Goal: Browse casually: Explore the website without a specific task or goal

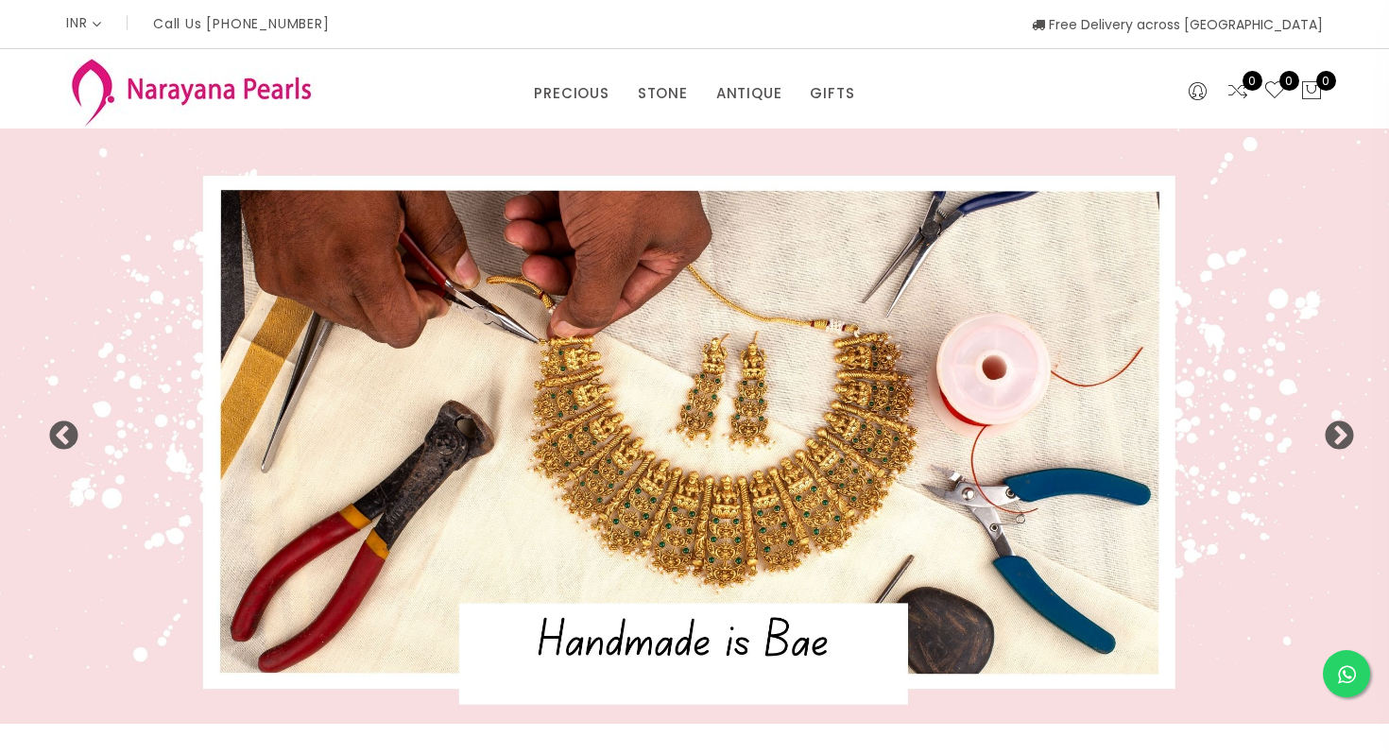
select select "INR"
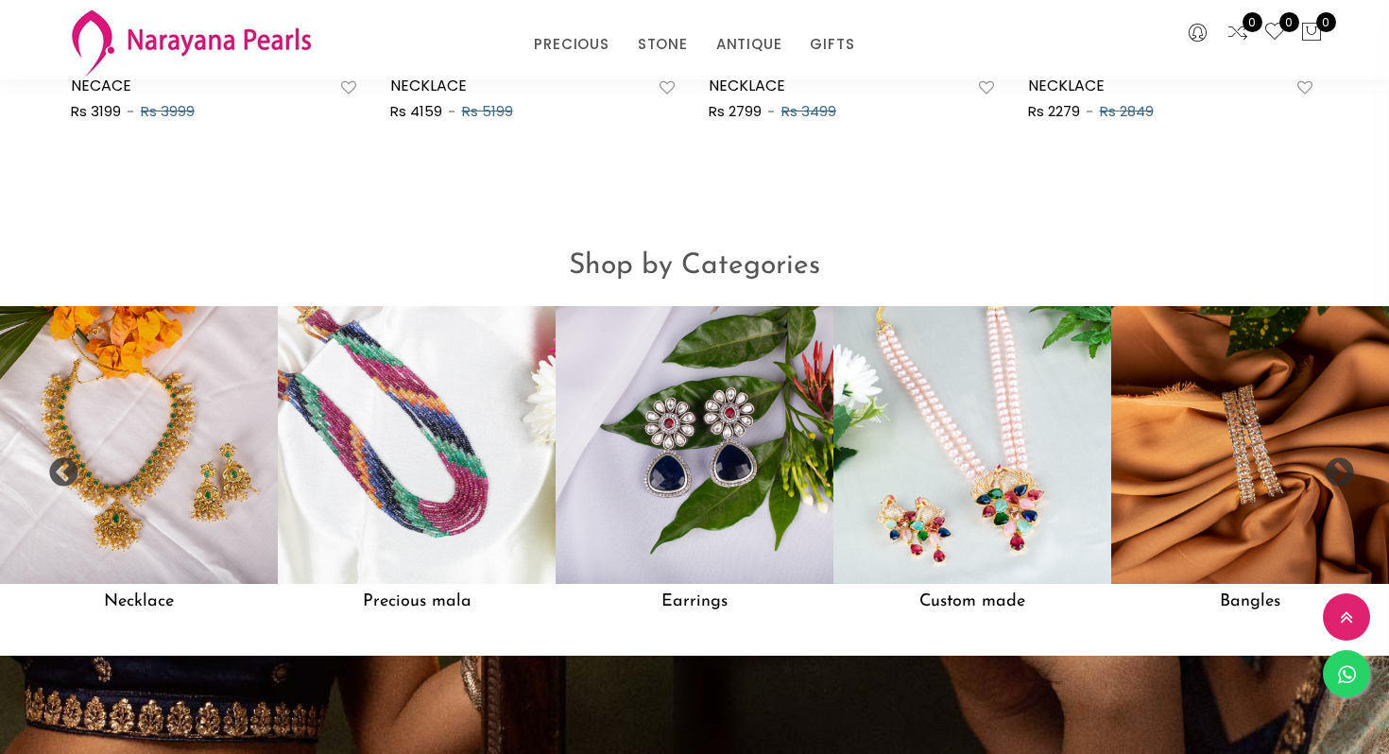
scroll to position [1370, 0]
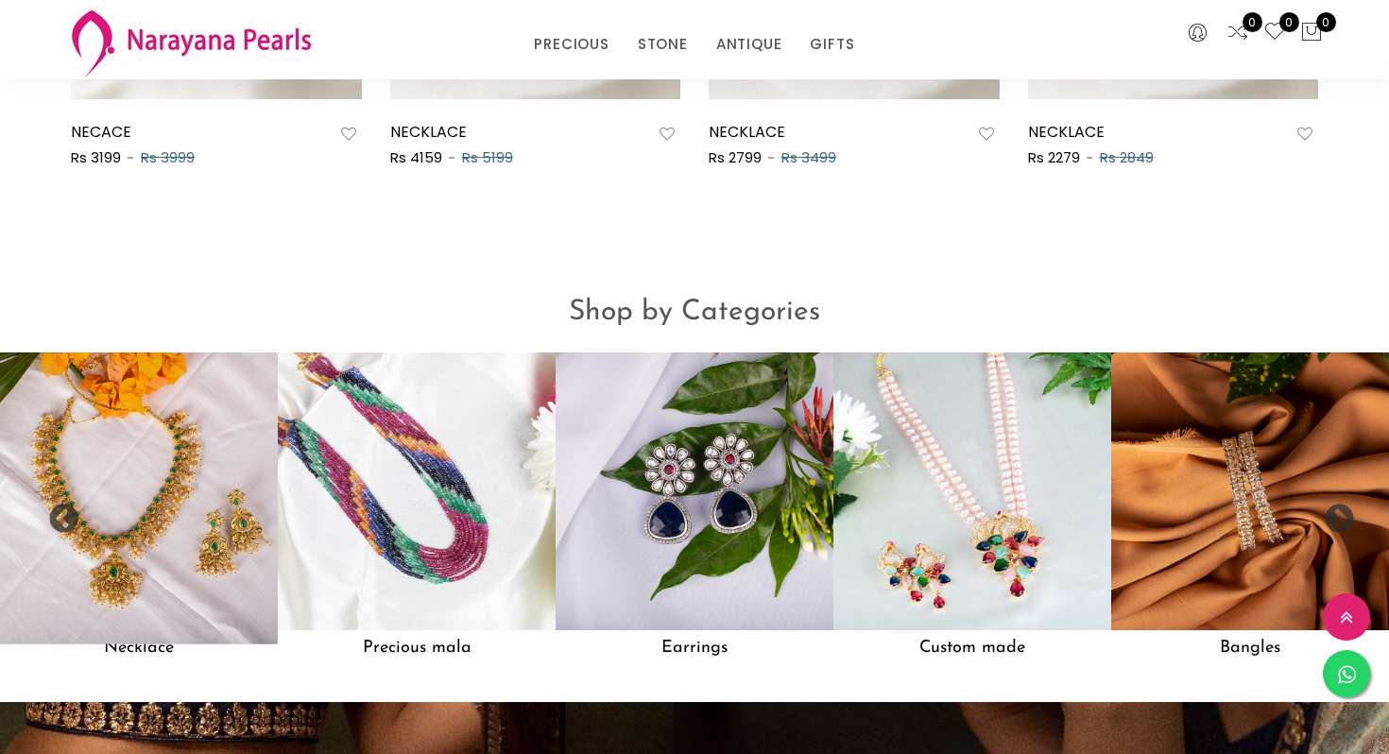
click at [139, 464] on img at bounding box center [138, 490] width 305 height 305
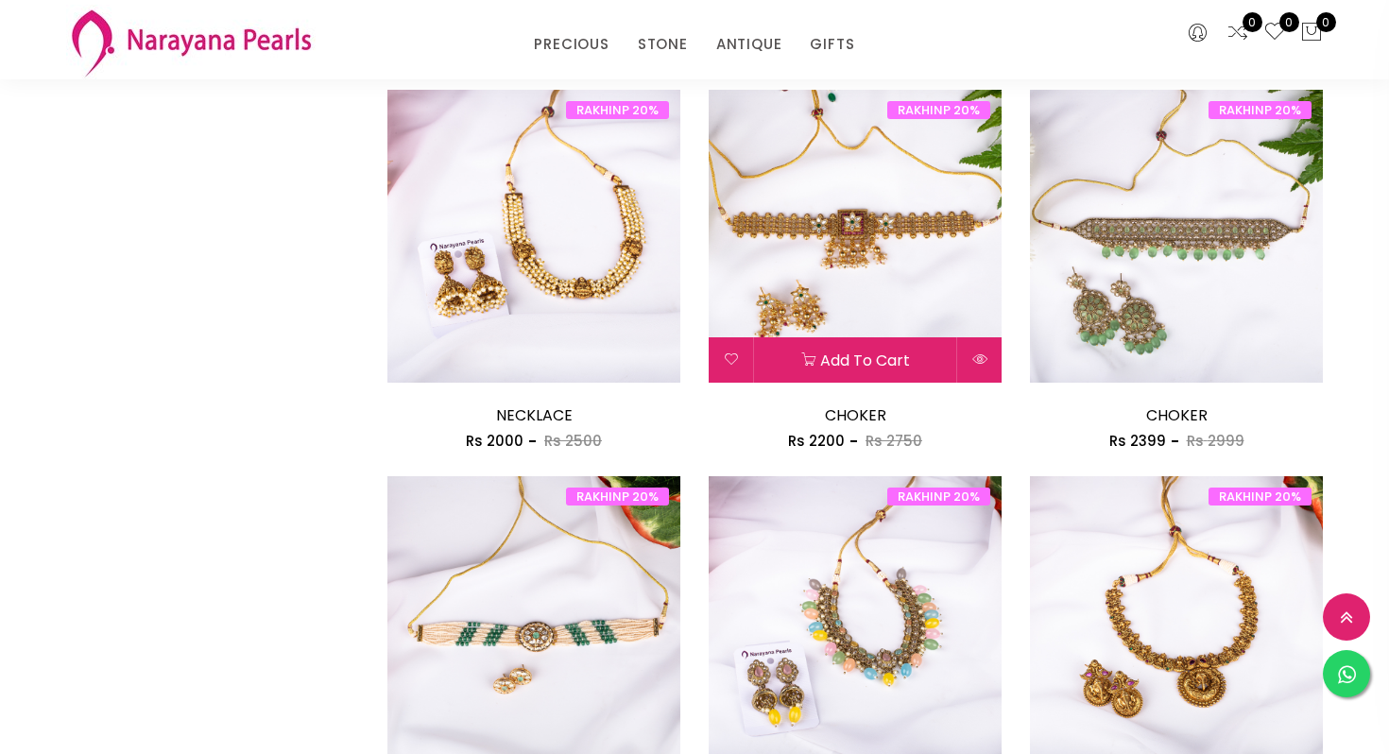
scroll to position [1907, 0]
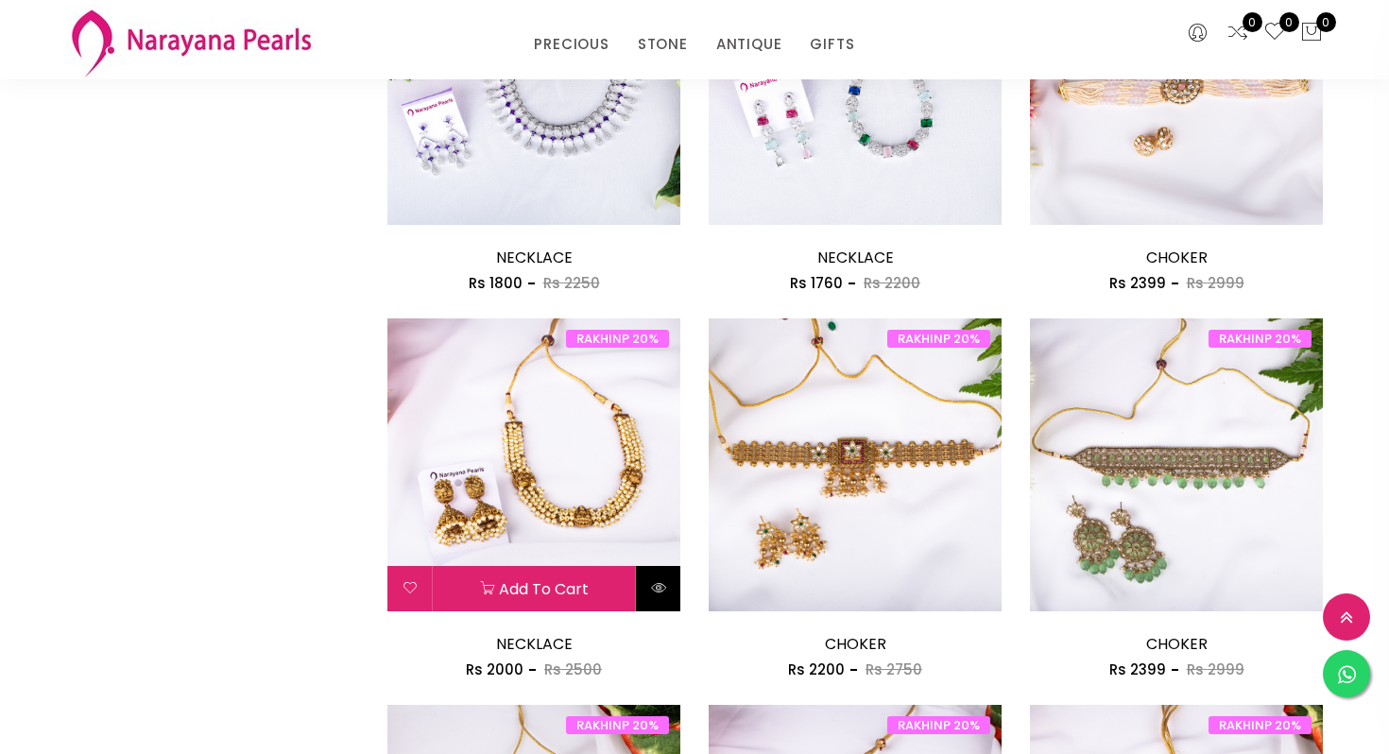
click at [662, 595] on icon at bounding box center [658, 587] width 15 height 15
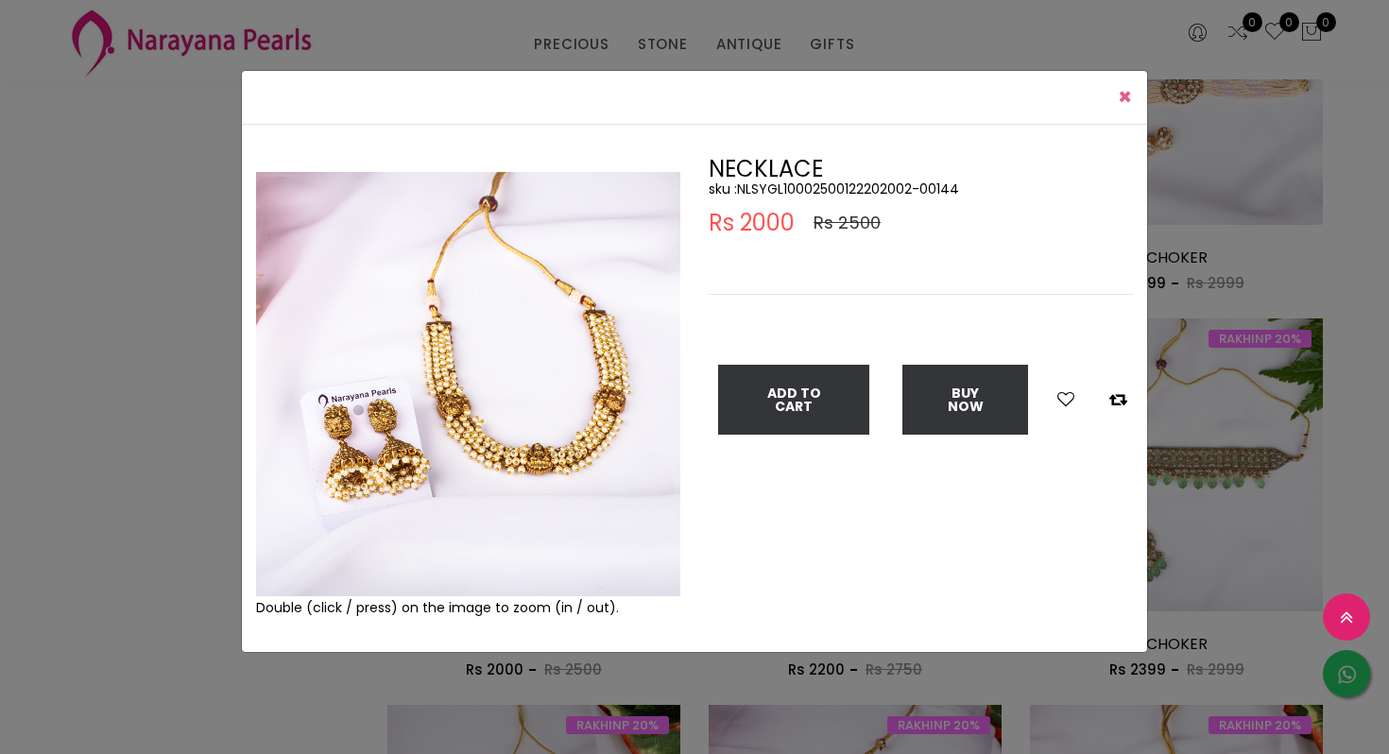
click at [1113, 101] on button "× Close" at bounding box center [1125, 97] width 44 height 53
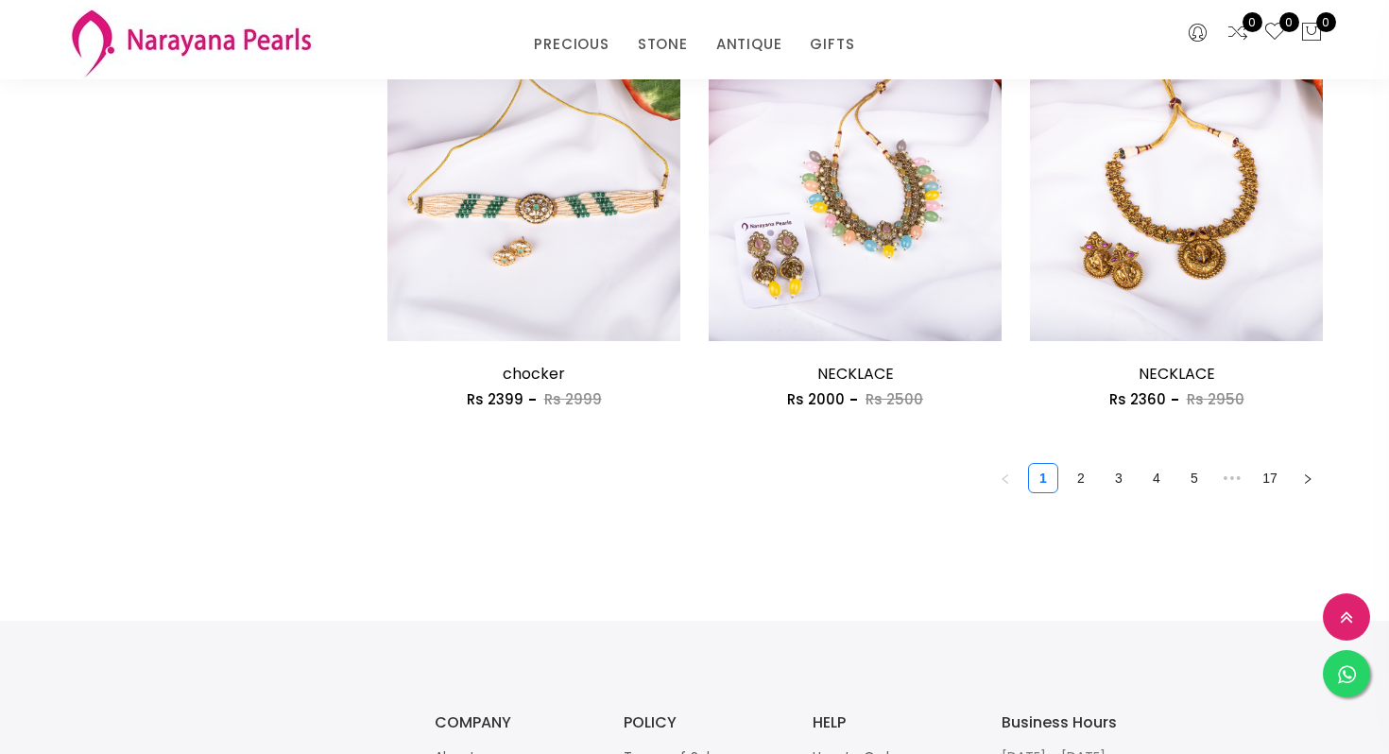
scroll to position [2587, 0]
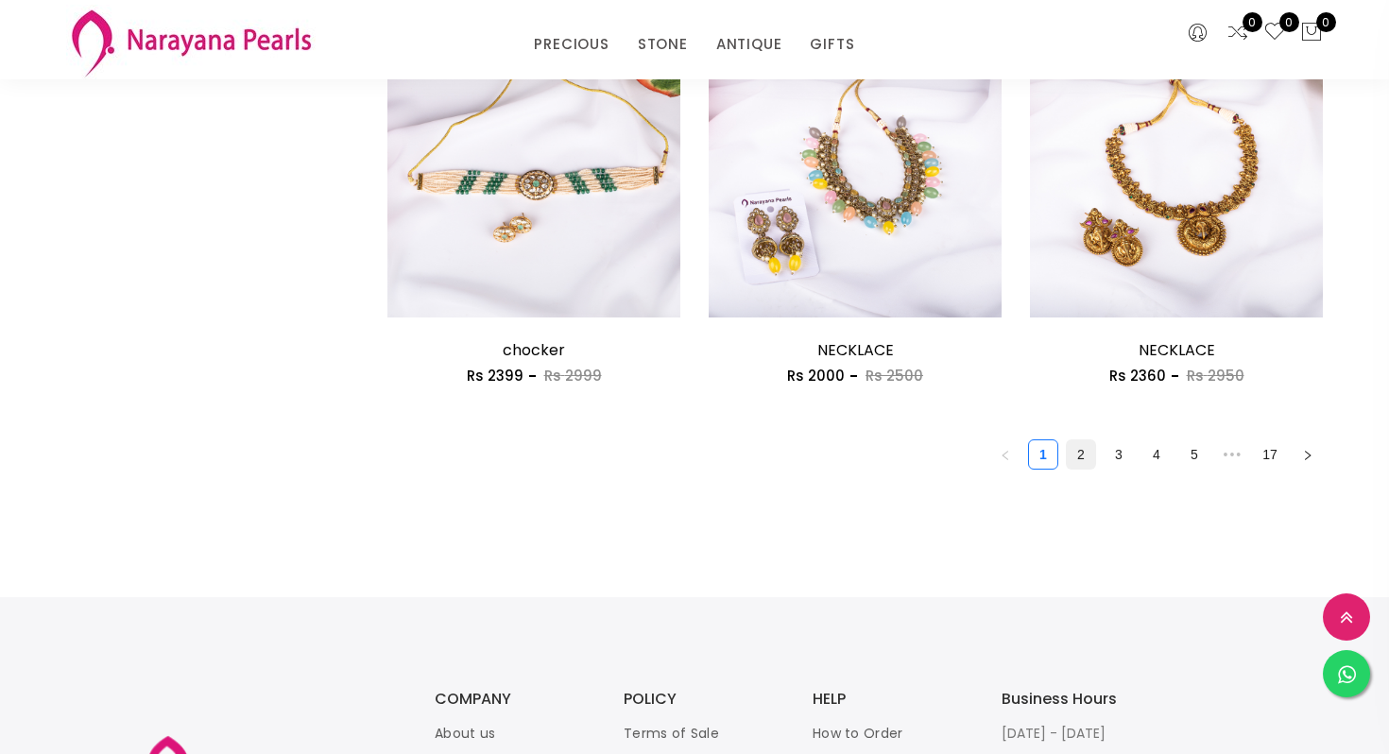
click at [1074, 455] on link "2" at bounding box center [1081, 454] width 28 height 28
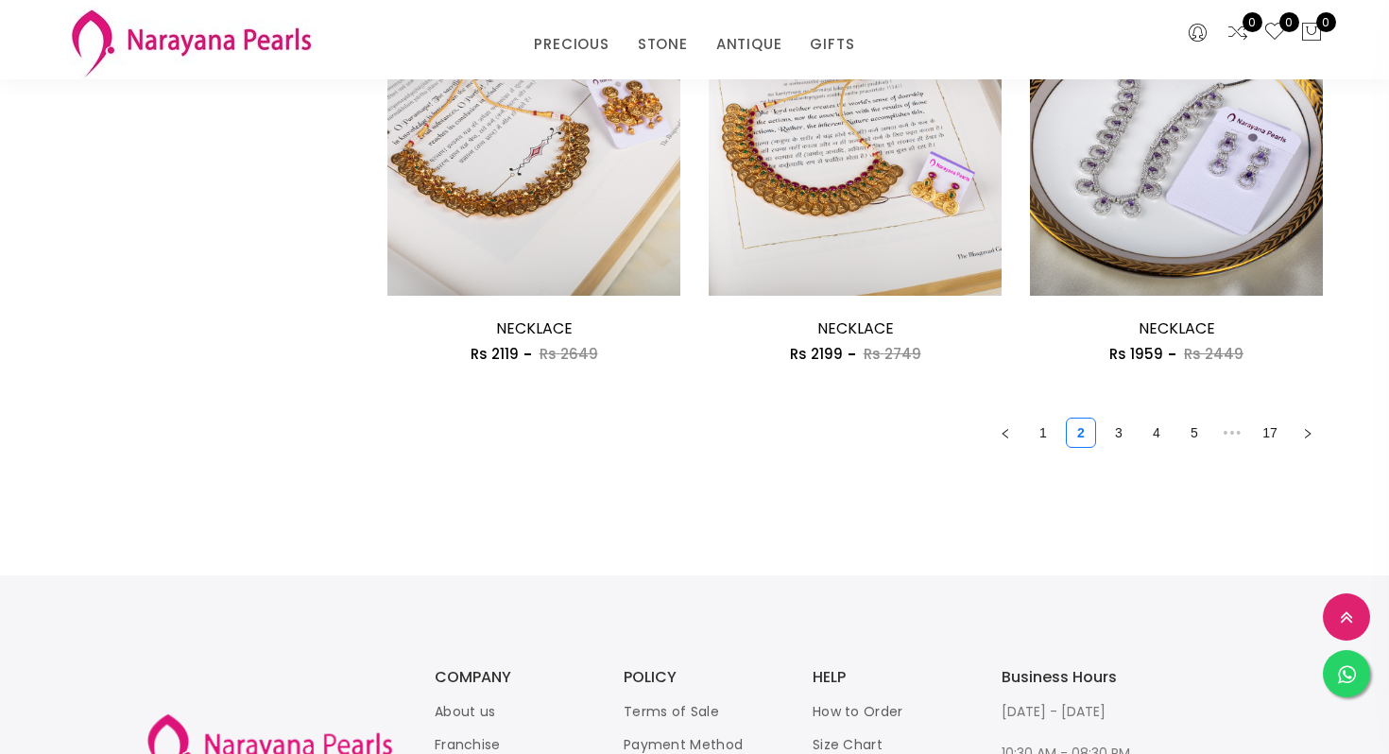
scroll to position [2841, 0]
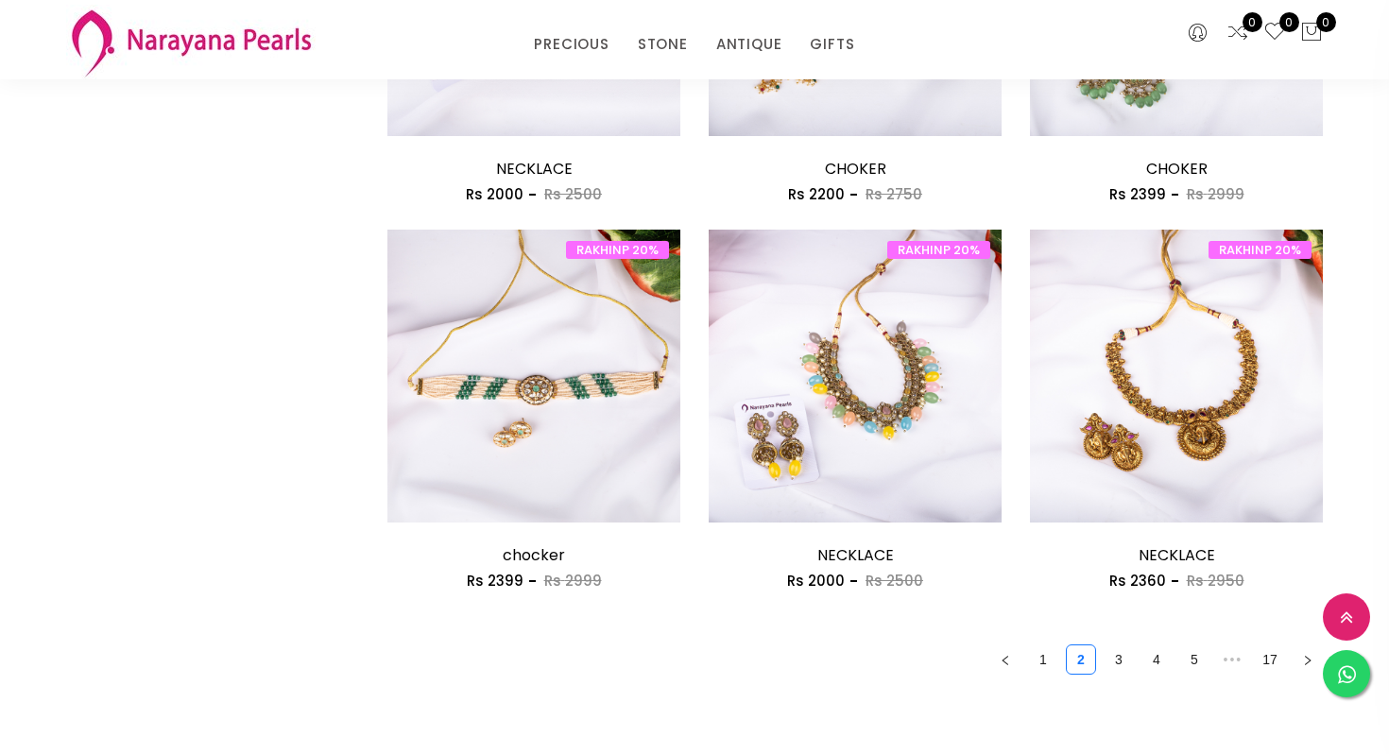
scroll to position [2385, 0]
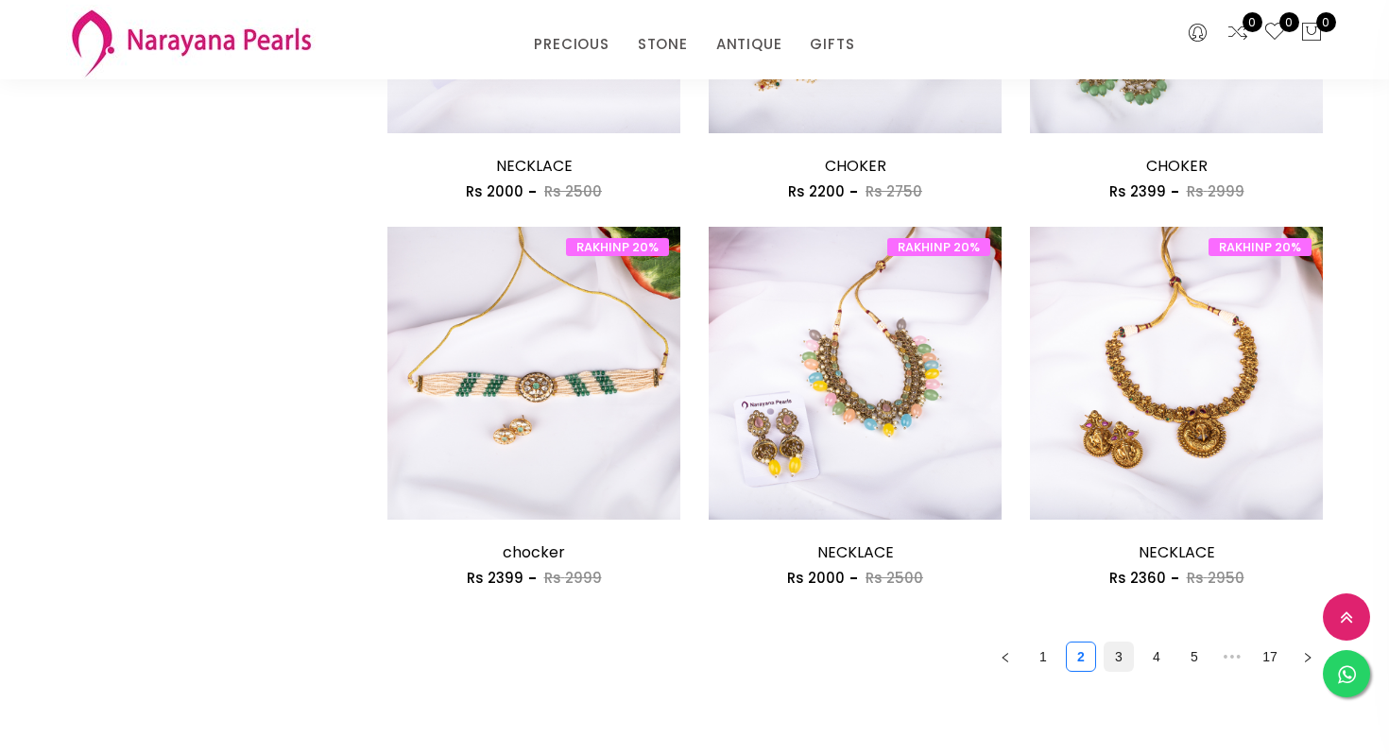
click at [1116, 654] on link "3" at bounding box center [1119, 657] width 28 height 28
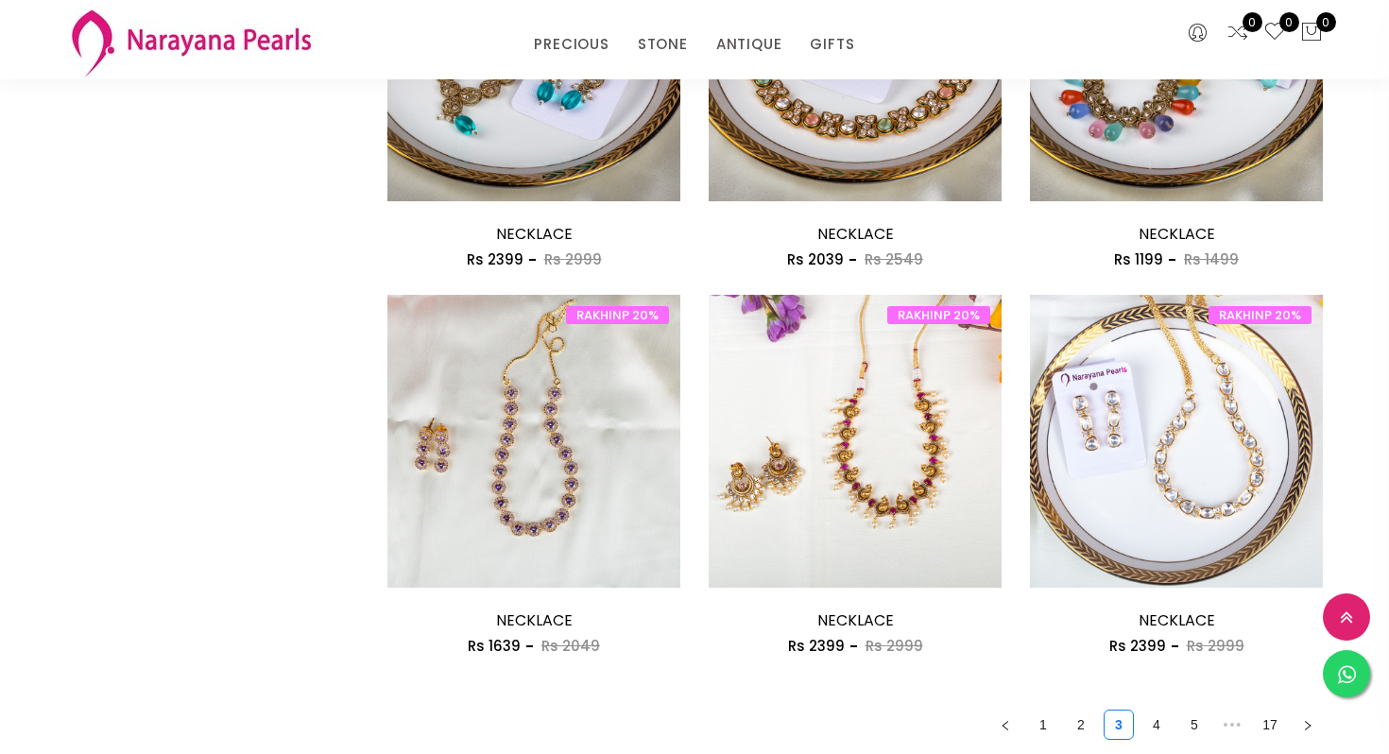
scroll to position [2504, 0]
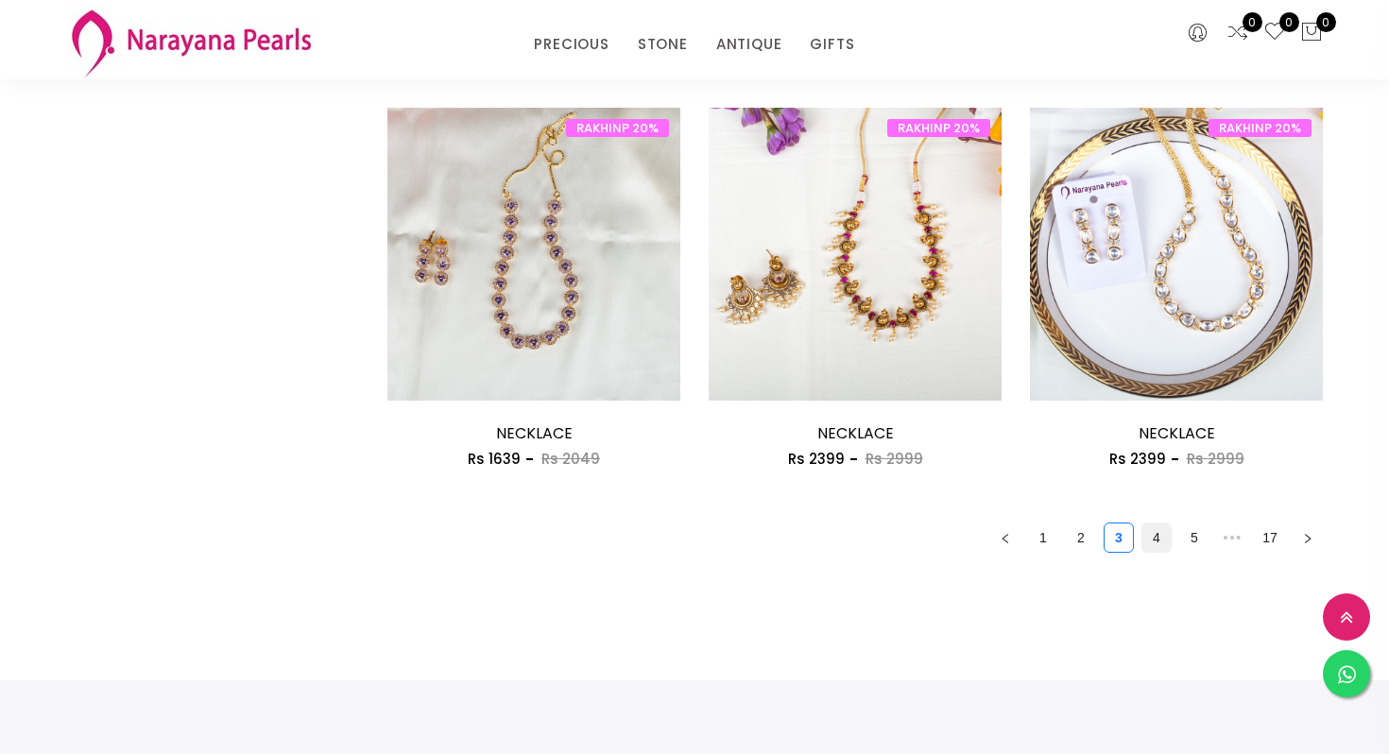
click at [1152, 543] on link "4" at bounding box center [1156, 538] width 28 height 28
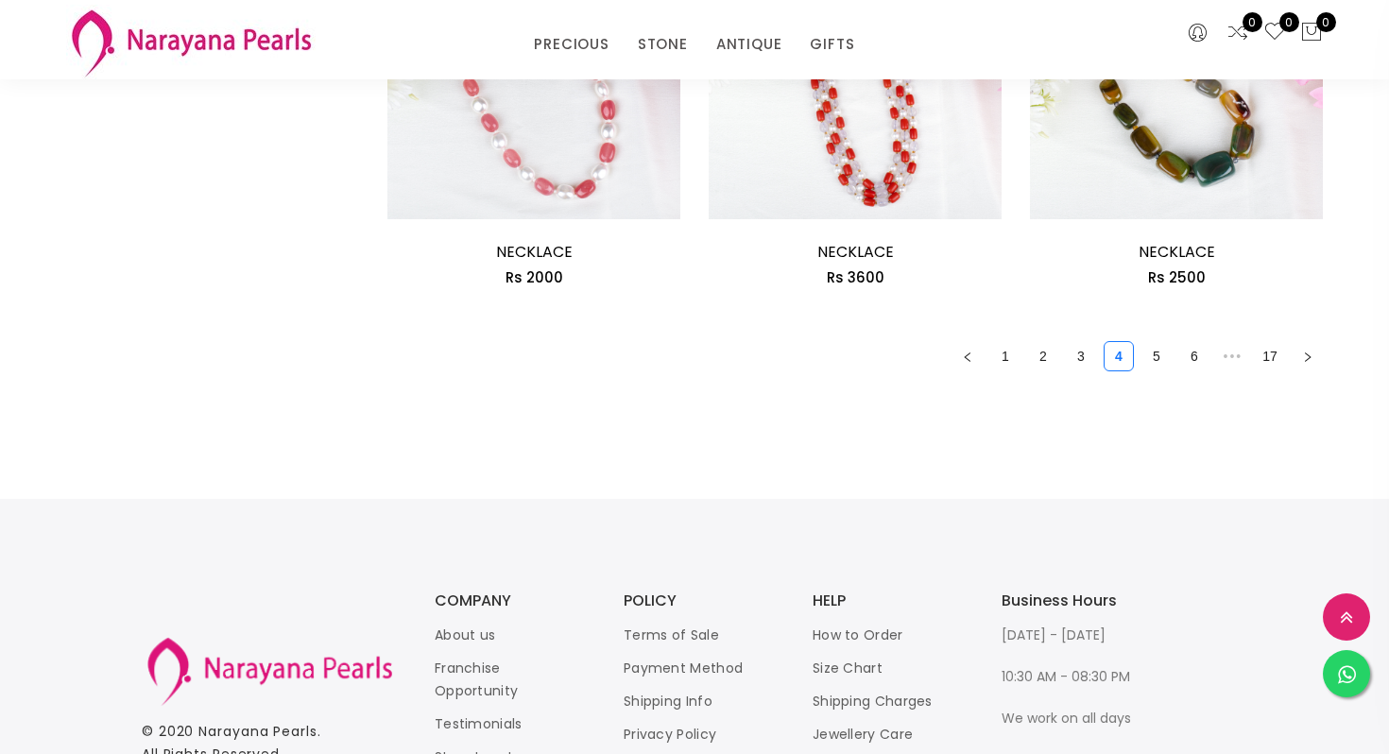
scroll to position [2841, 0]
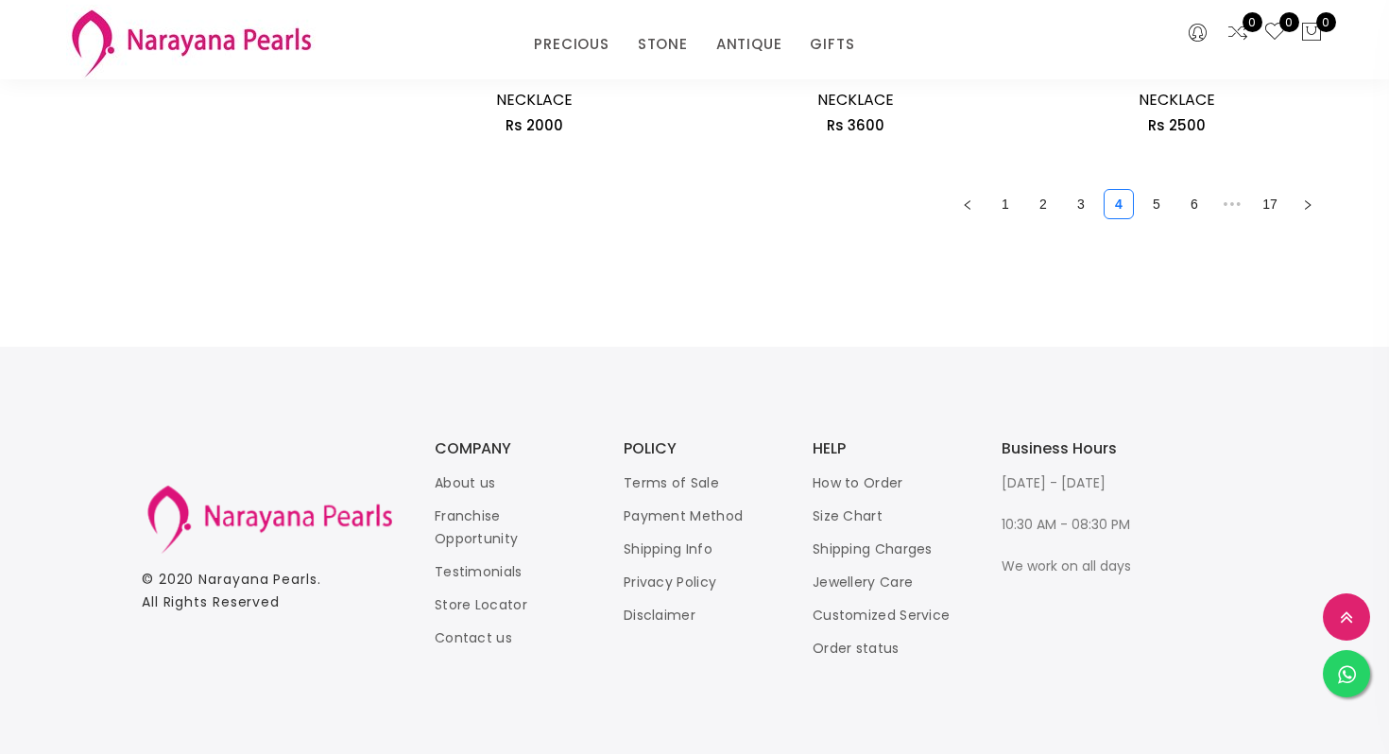
click at [1158, 204] on link "5" at bounding box center [1156, 204] width 28 height 28
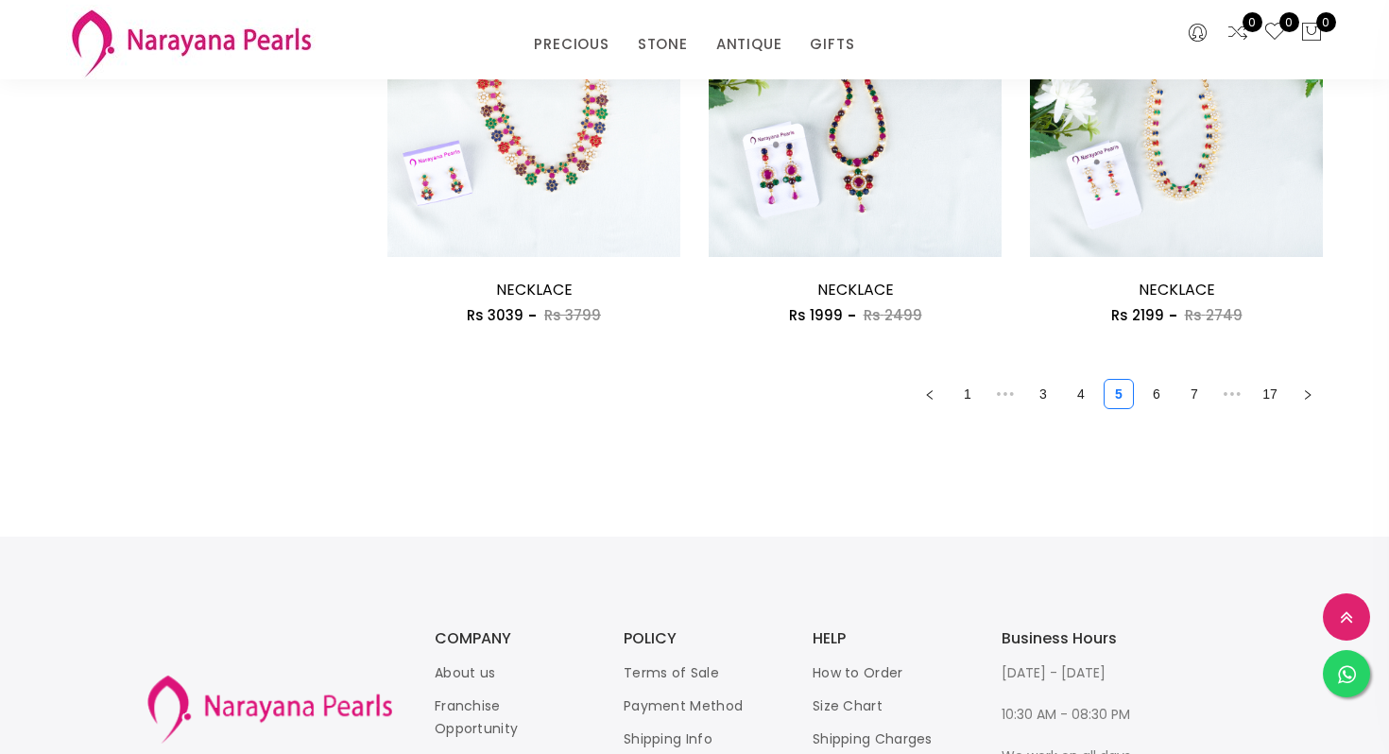
scroll to position [2651, 0]
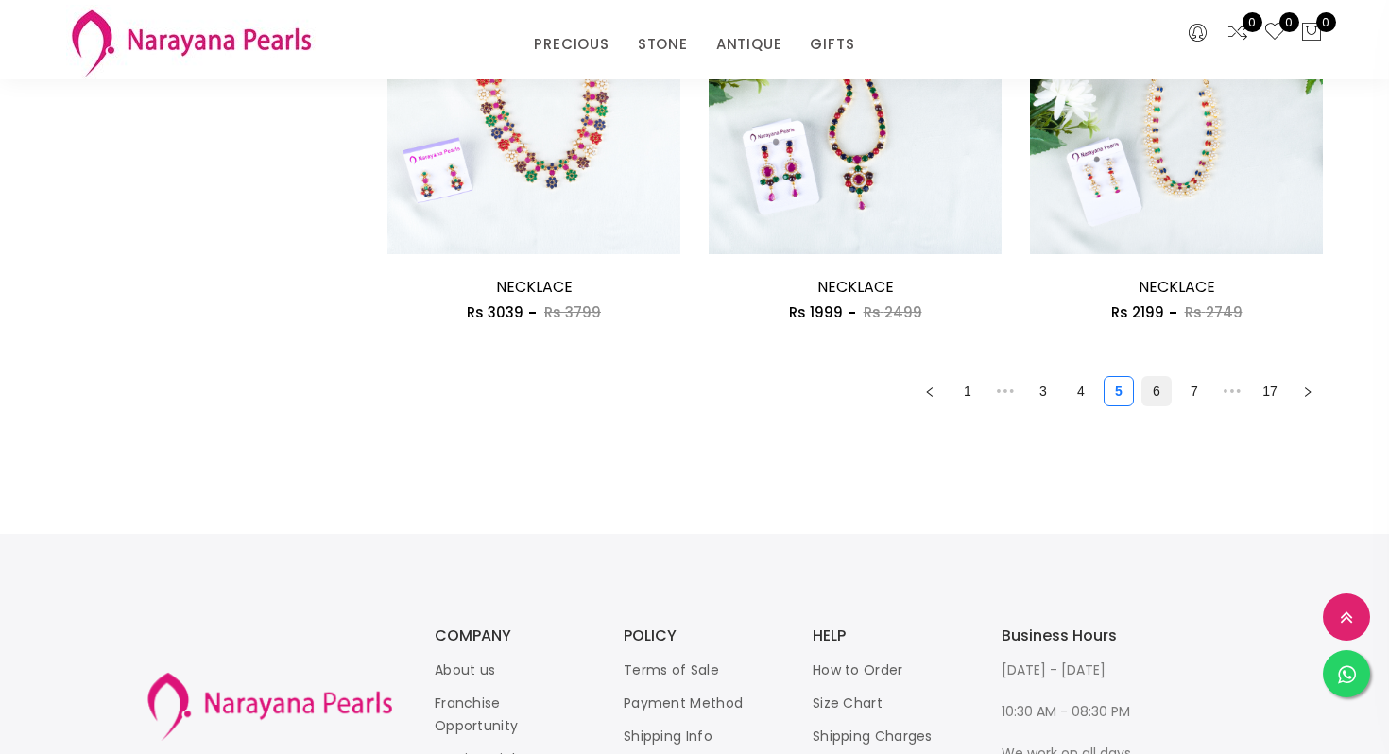
click at [1163, 395] on link "6" at bounding box center [1156, 391] width 28 height 28
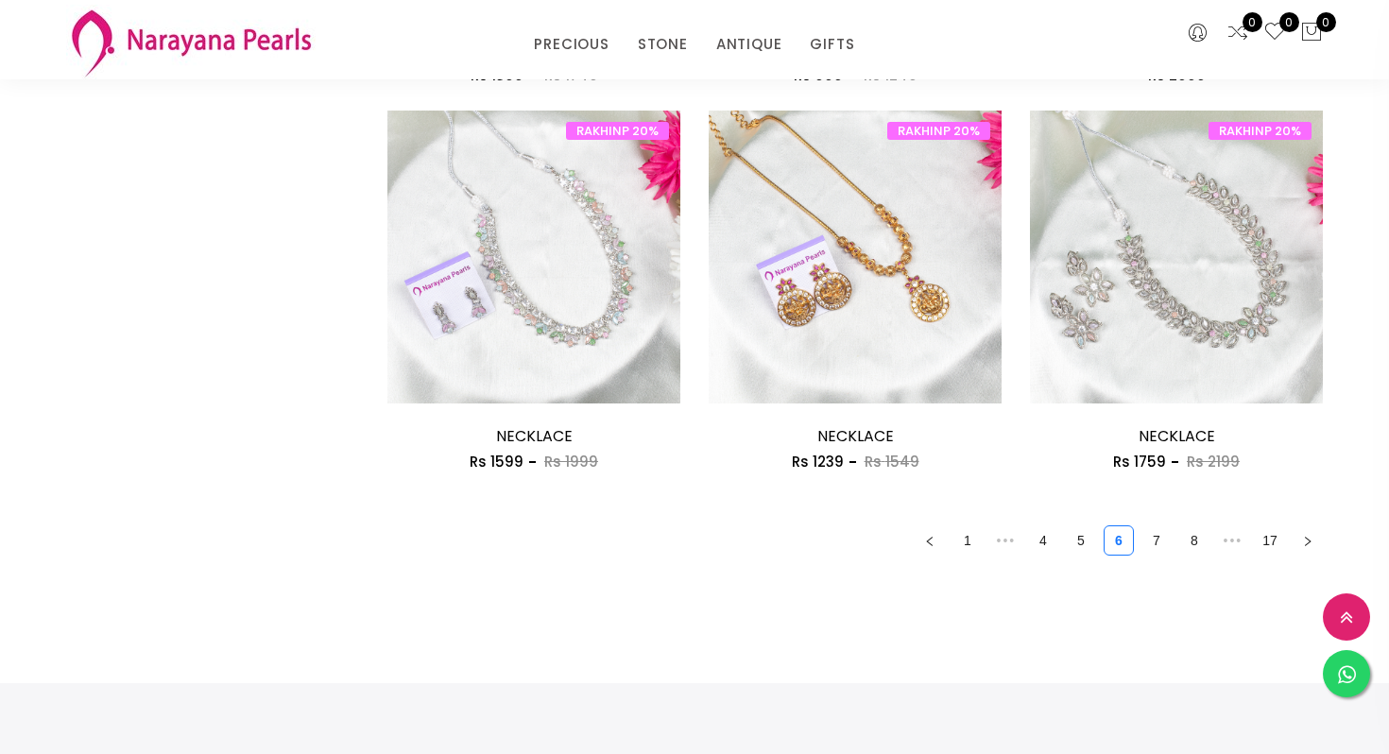
scroll to position [2502, 0]
click at [1145, 541] on link "7" at bounding box center [1156, 539] width 28 height 28
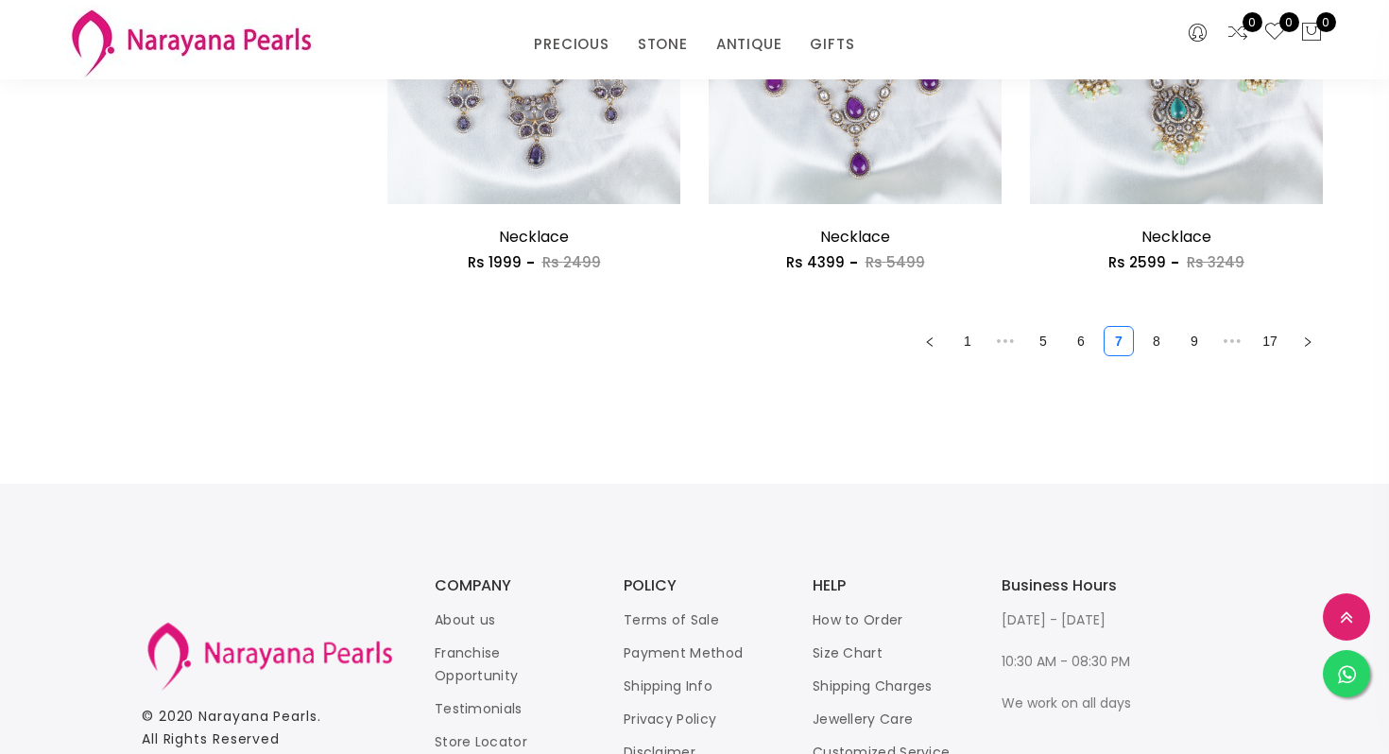
scroll to position [2736, 0]
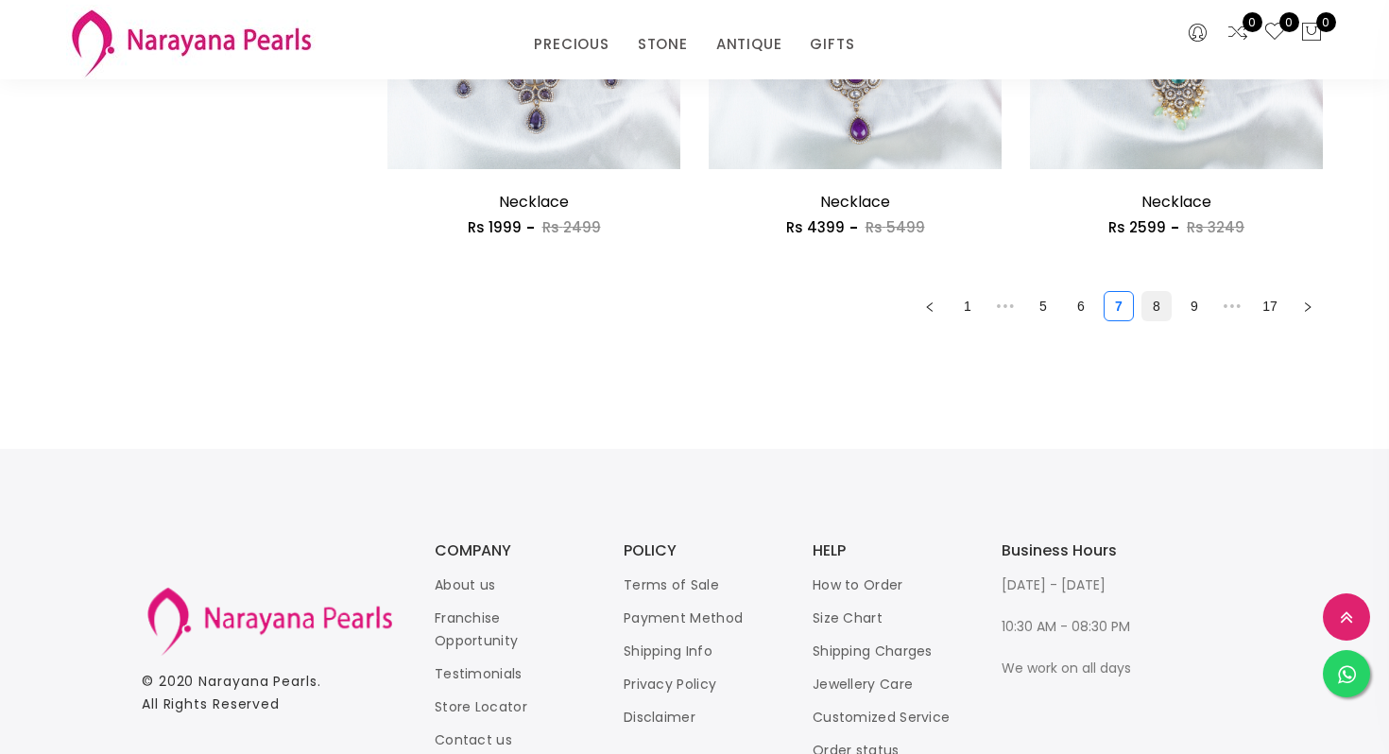
click at [1147, 316] on link "8" at bounding box center [1156, 306] width 28 height 28
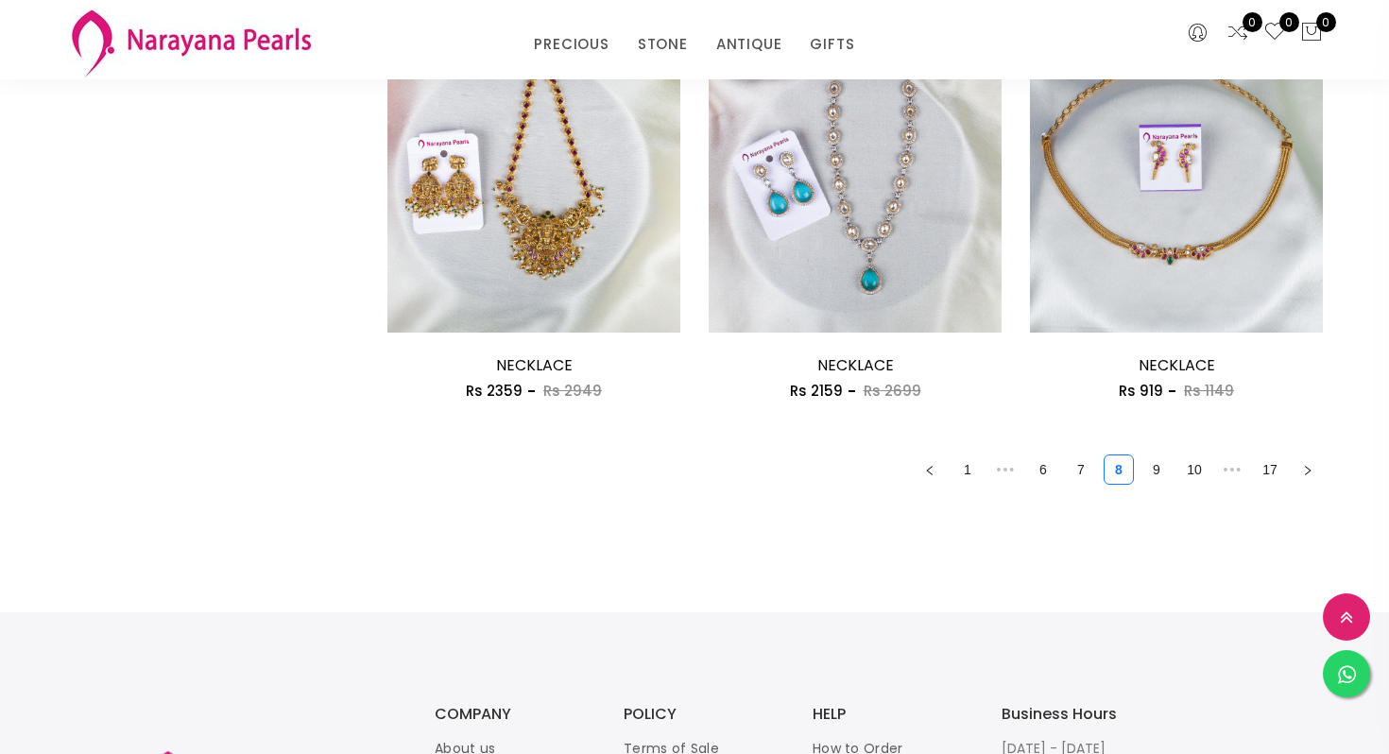
scroll to position [2574, 0]
click at [1157, 476] on link "9" at bounding box center [1156, 468] width 28 height 28
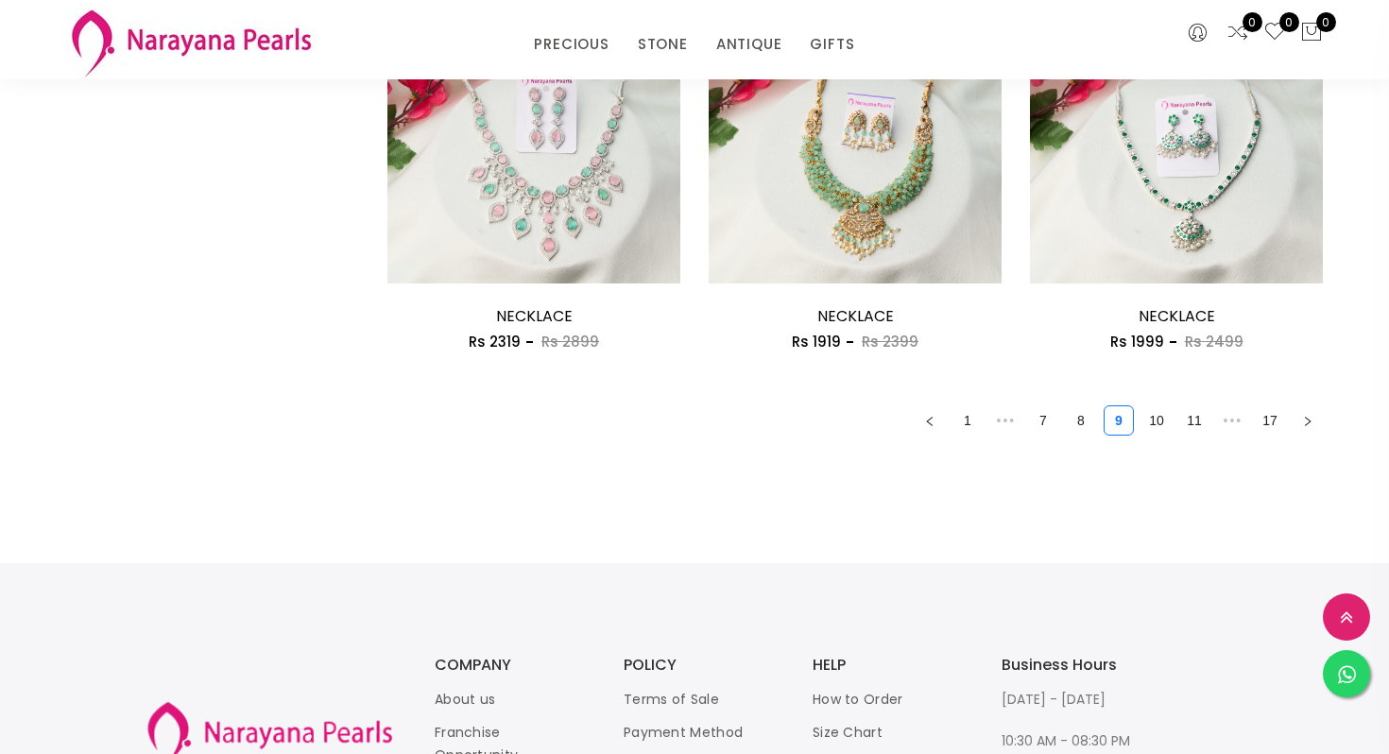
scroll to position [2631, 0]
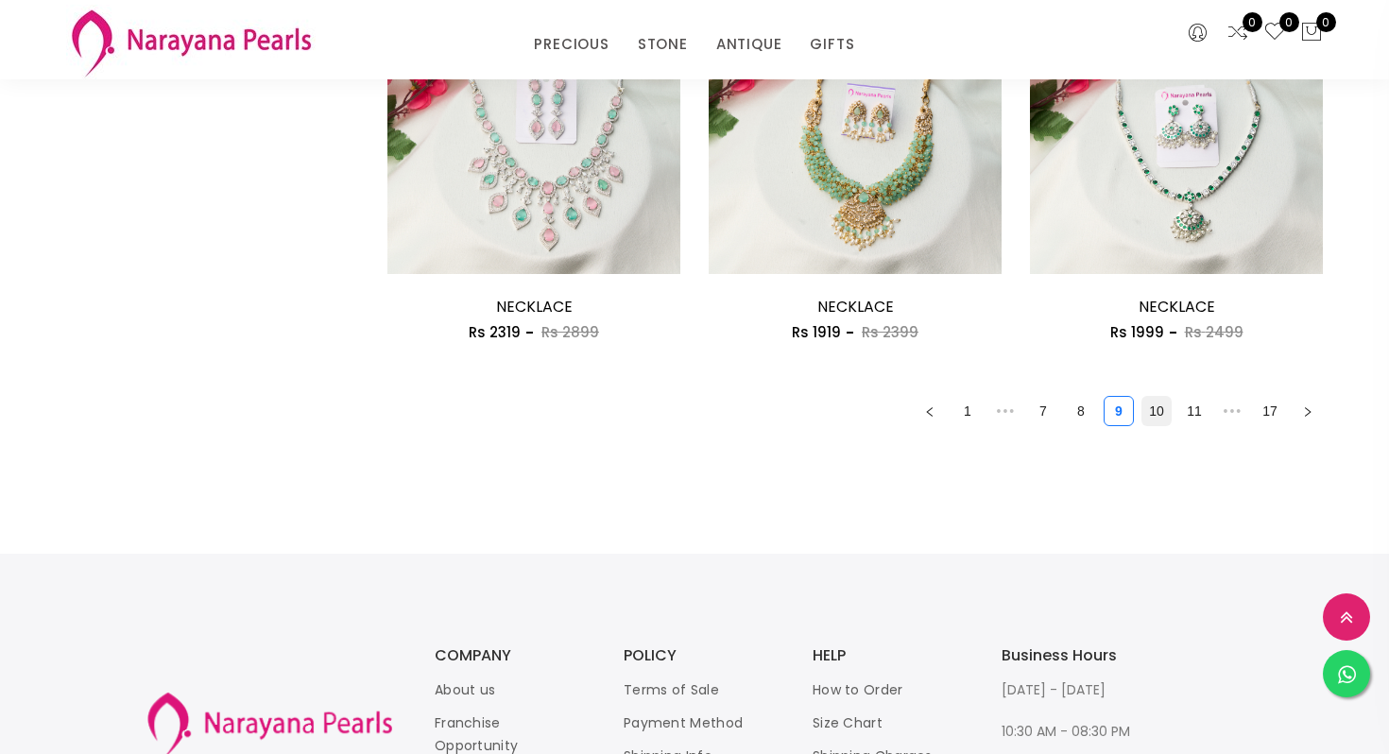
click at [1148, 424] on link "10" at bounding box center [1156, 411] width 28 height 28
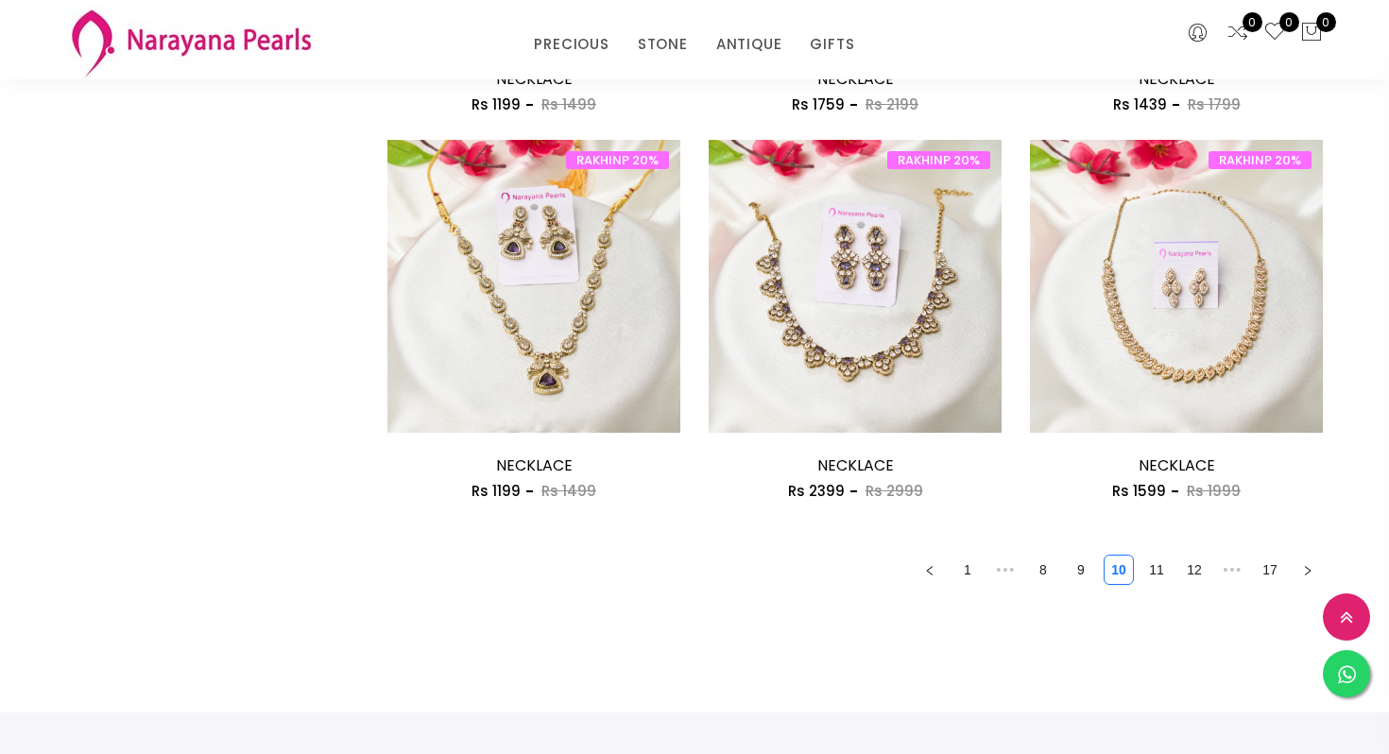
scroll to position [2476, 0]
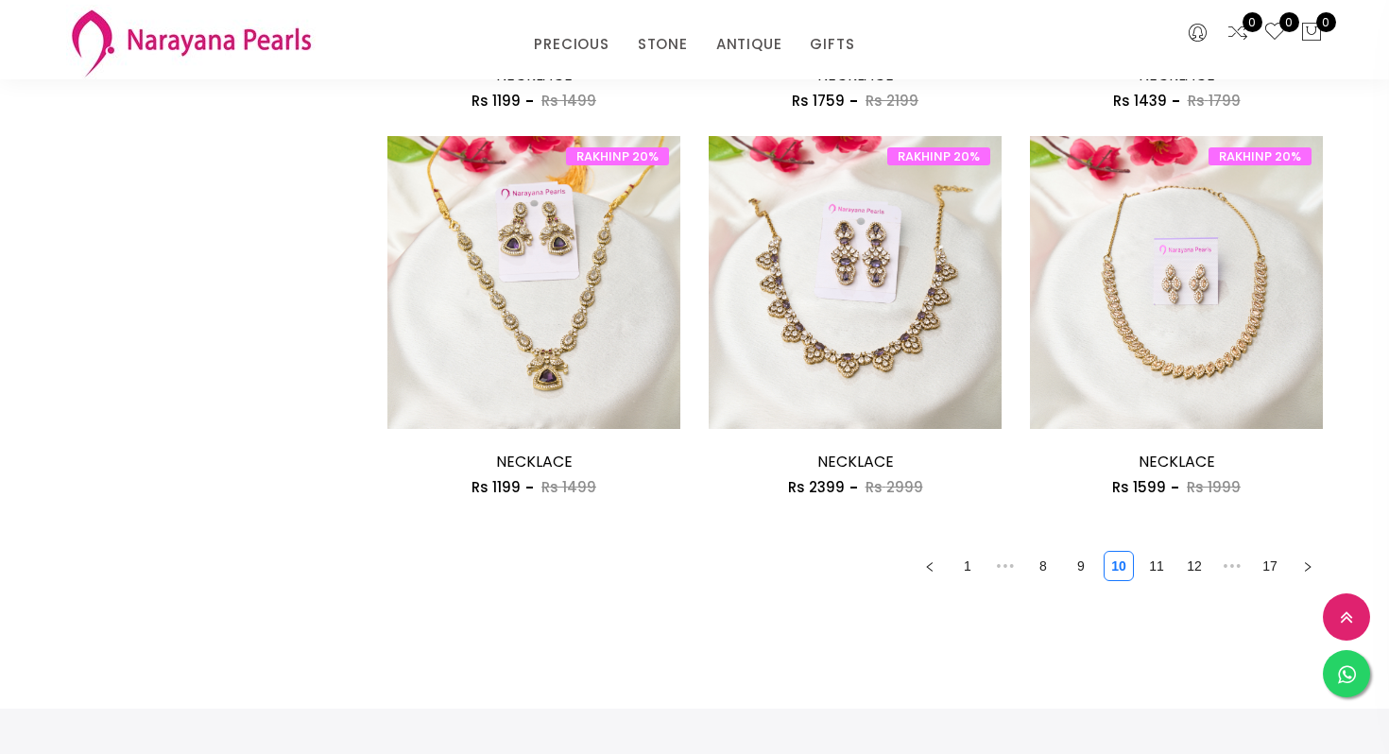
drag, startPoint x: 1142, startPoint y: 572, endPoint x: 1142, endPoint y: 583, distance: 11.3
click at [1142, 571] on link "11" at bounding box center [1156, 566] width 28 height 28
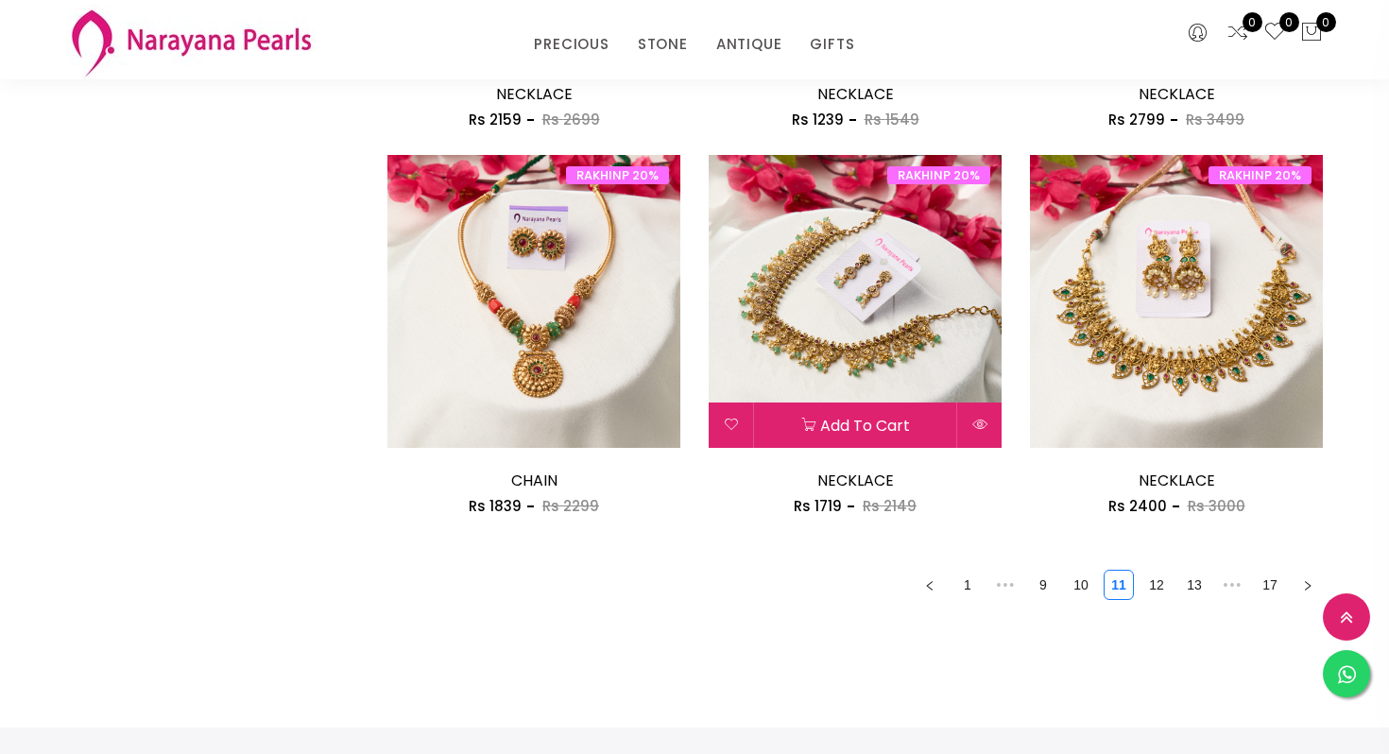
scroll to position [2458, 0]
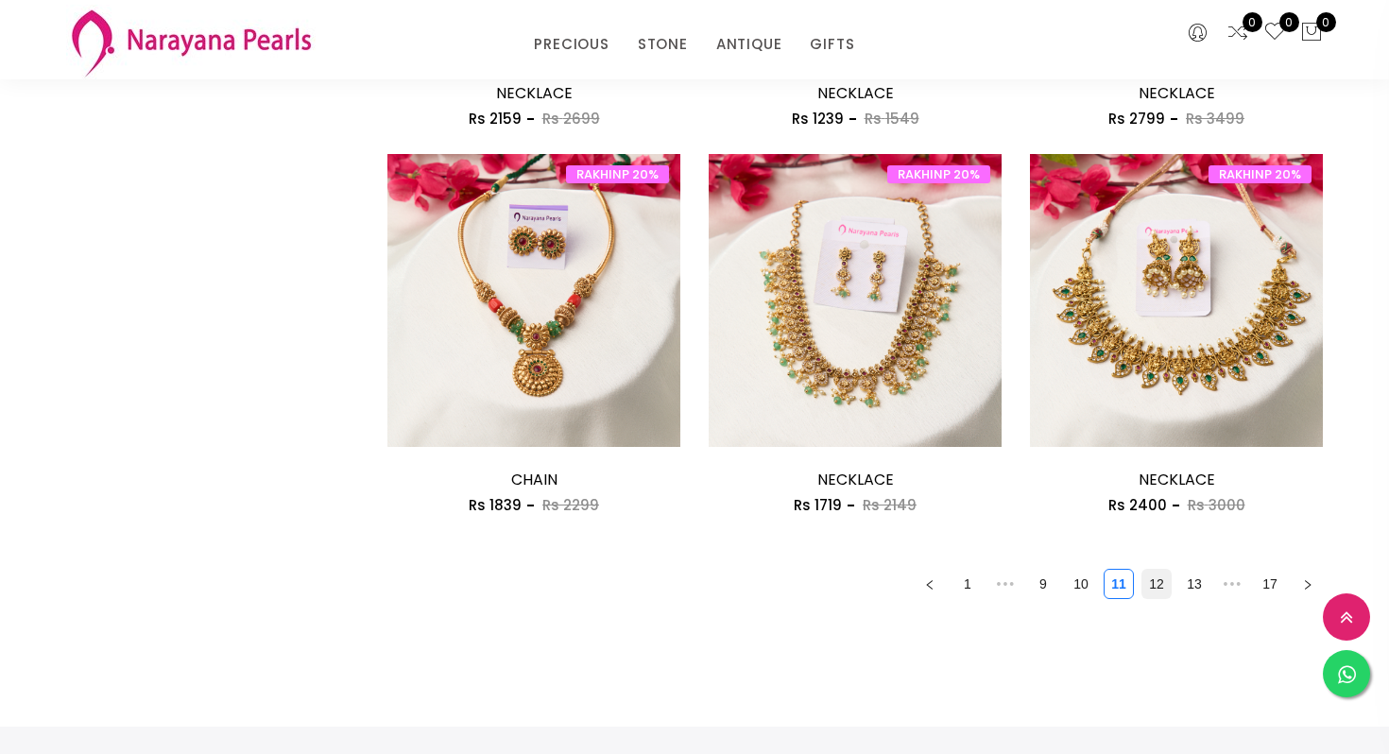
click at [1156, 592] on link "12" at bounding box center [1156, 584] width 28 height 28
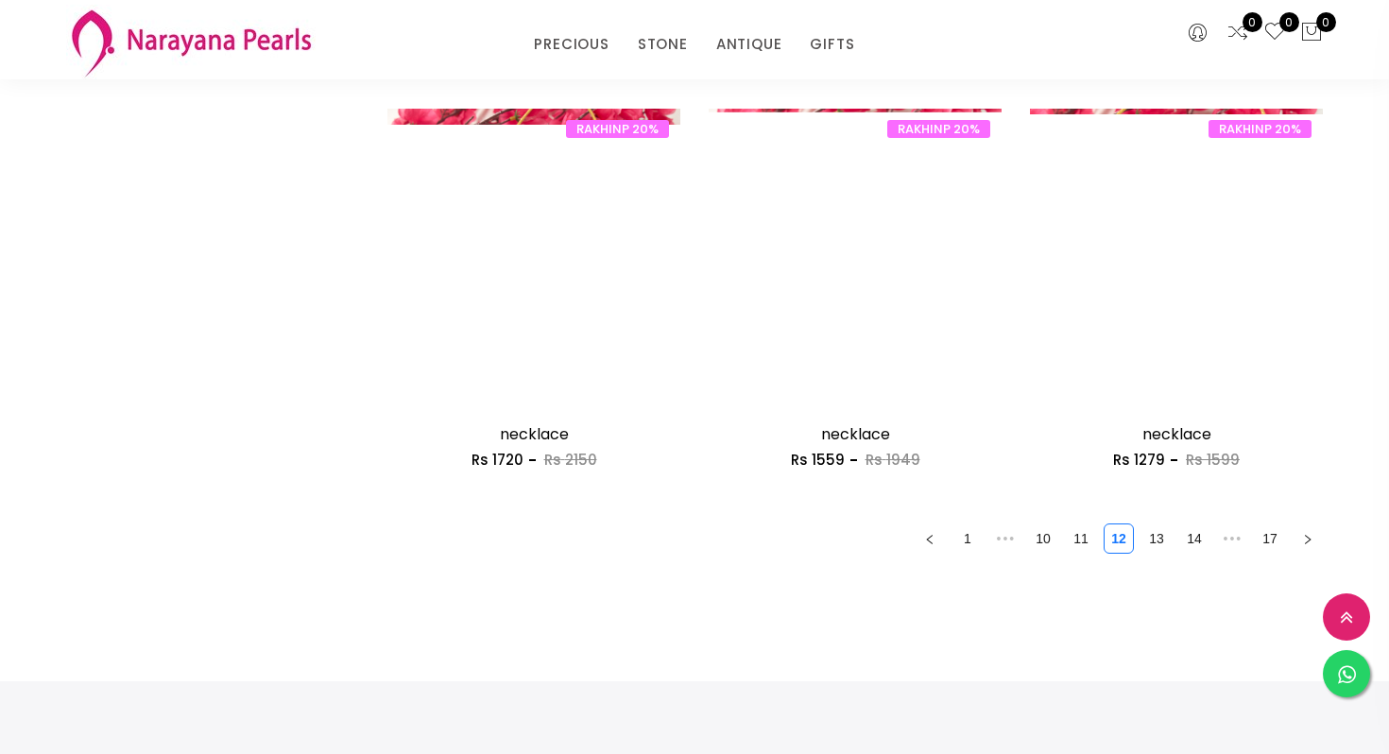
scroll to position [2515, 0]
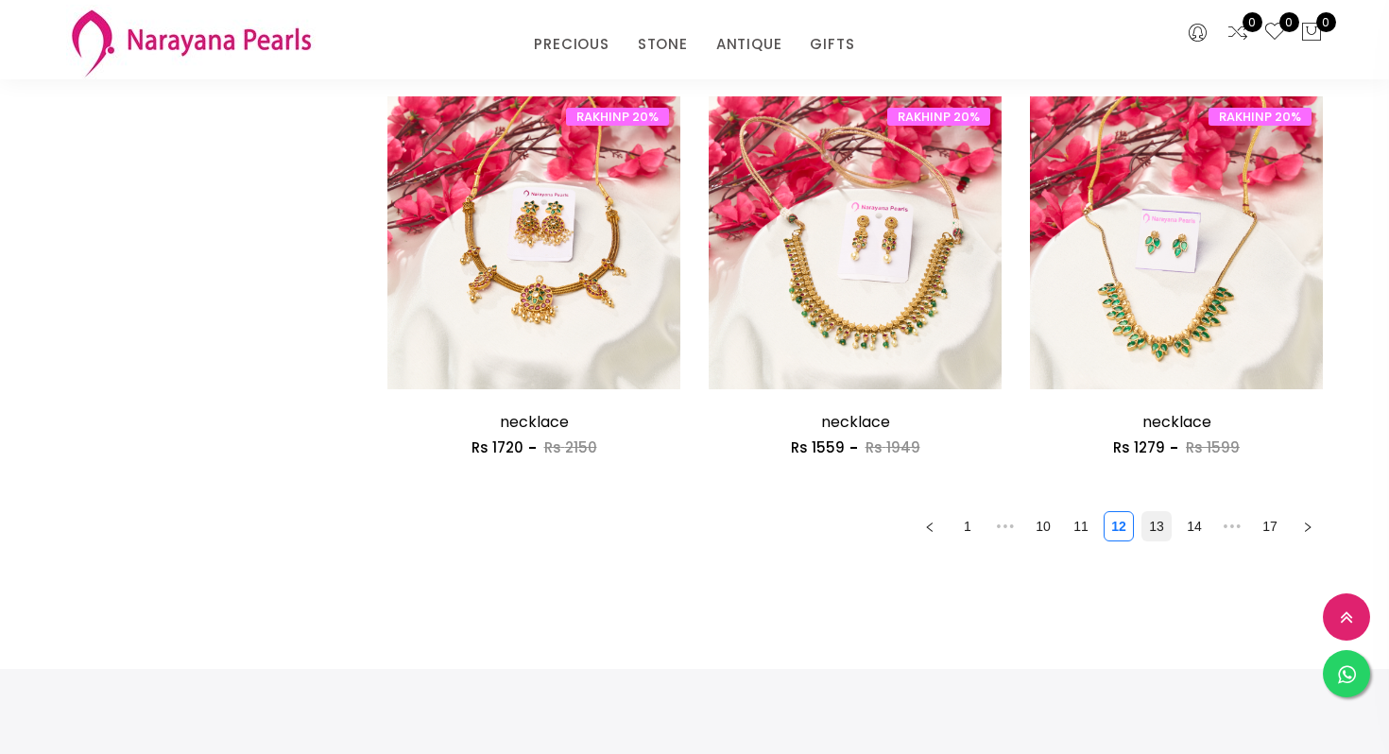
click at [1156, 520] on link "13" at bounding box center [1156, 526] width 28 height 28
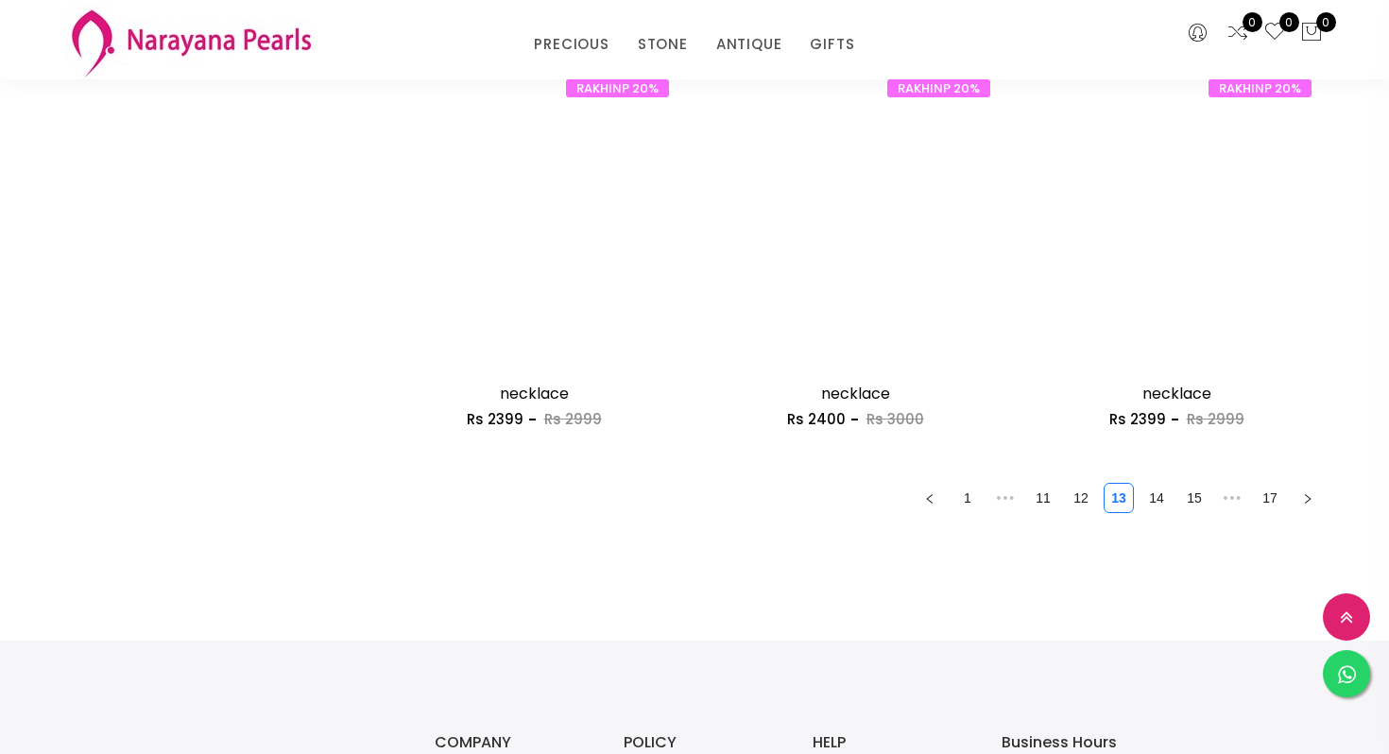
scroll to position [2546, 0]
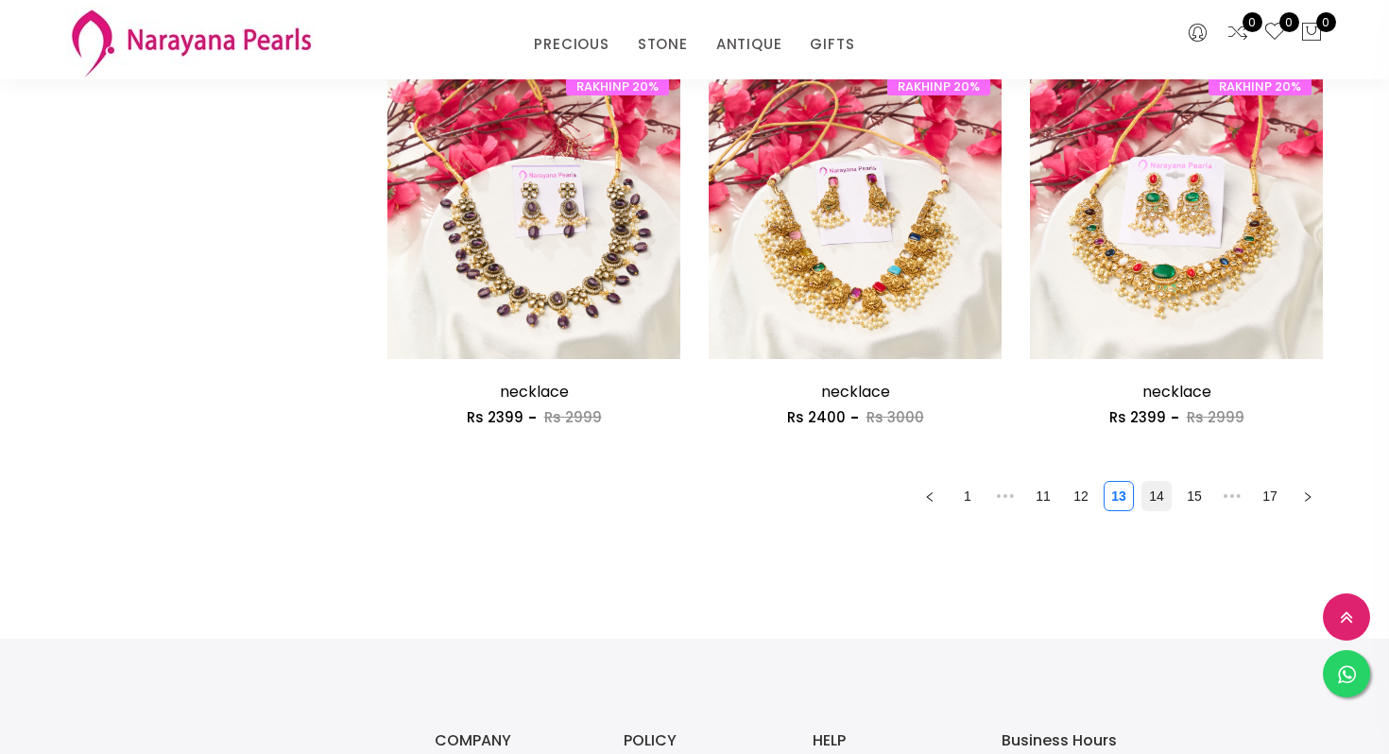
click at [1154, 488] on link "14" at bounding box center [1156, 496] width 28 height 28
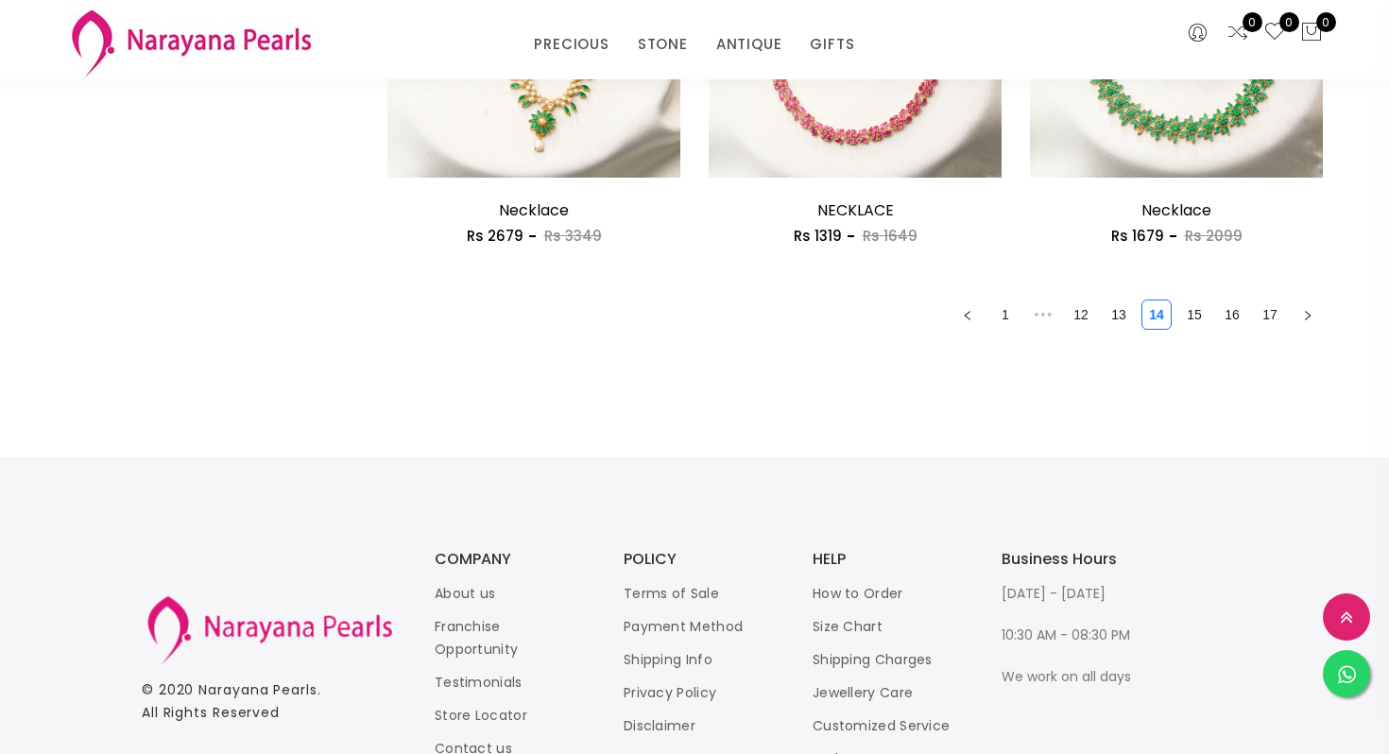
scroll to position [2751, 0]
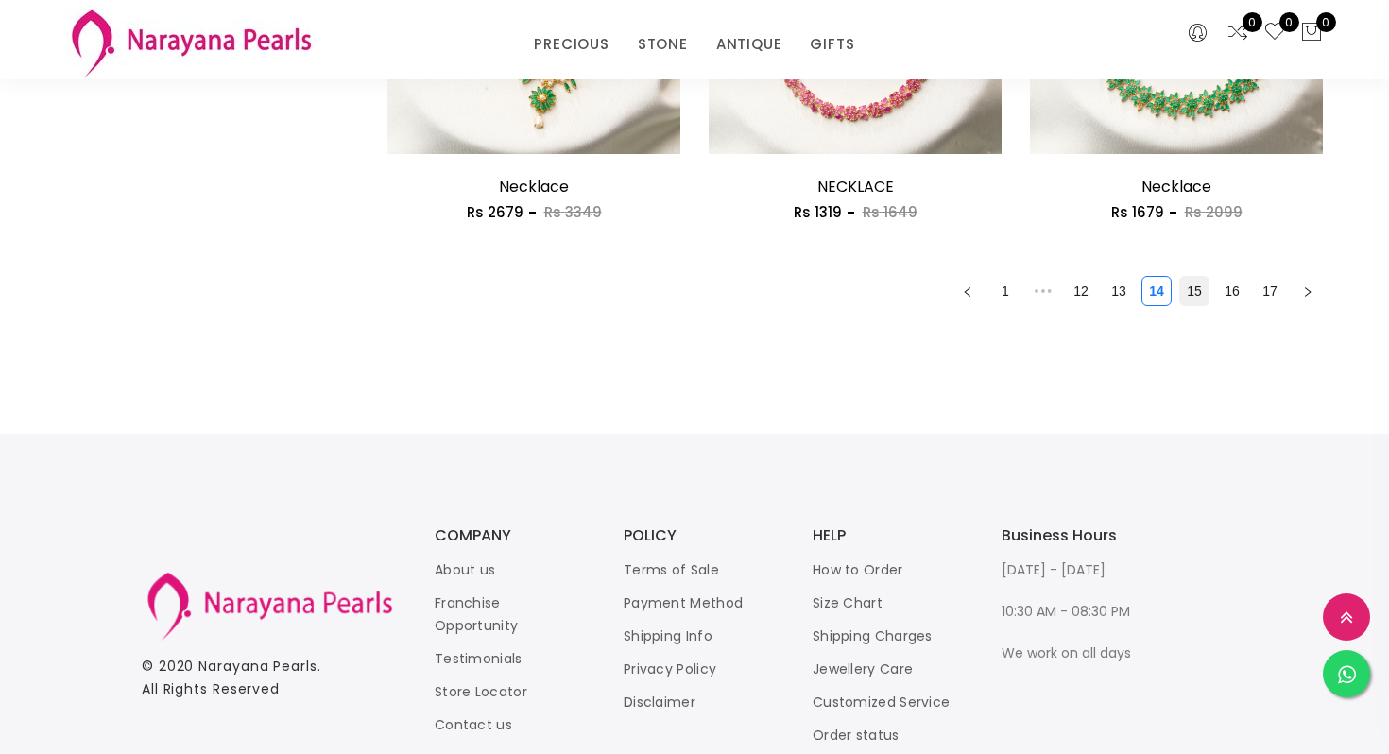
click at [1195, 289] on link "15" at bounding box center [1194, 291] width 28 height 28
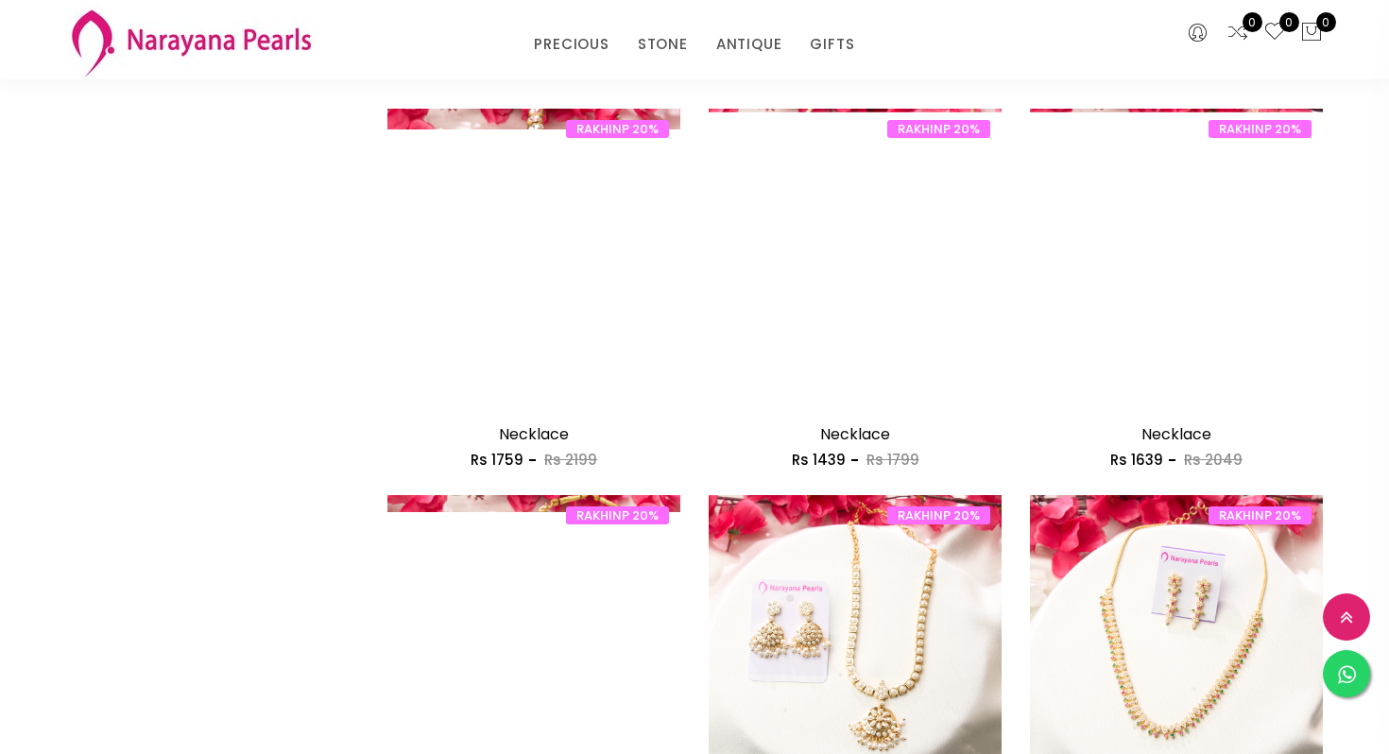
scroll to position [1351, 0]
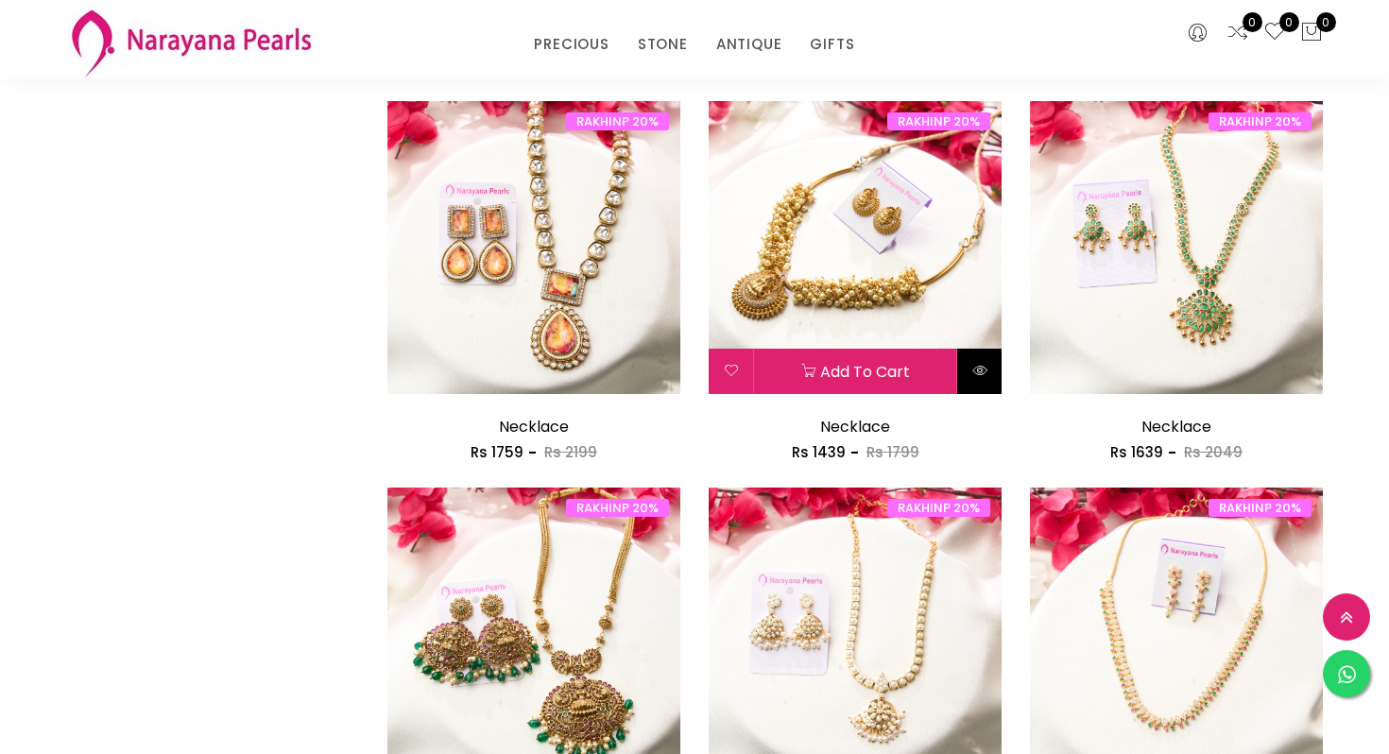
click at [972, 371] on icon at bounding box center [979, 370] width 15 height 15
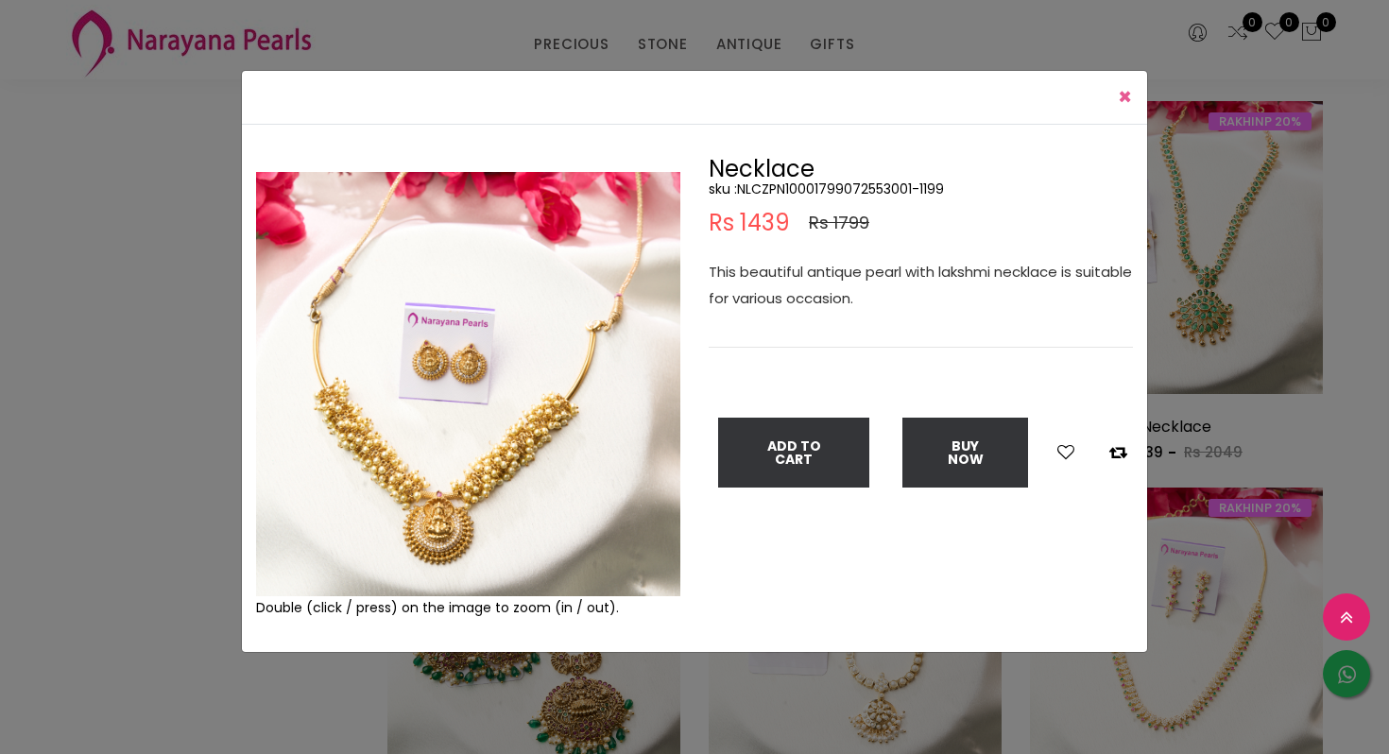
click at [1124, 95] on span "×" at bounding box center [1125, 96] width 14 height 31
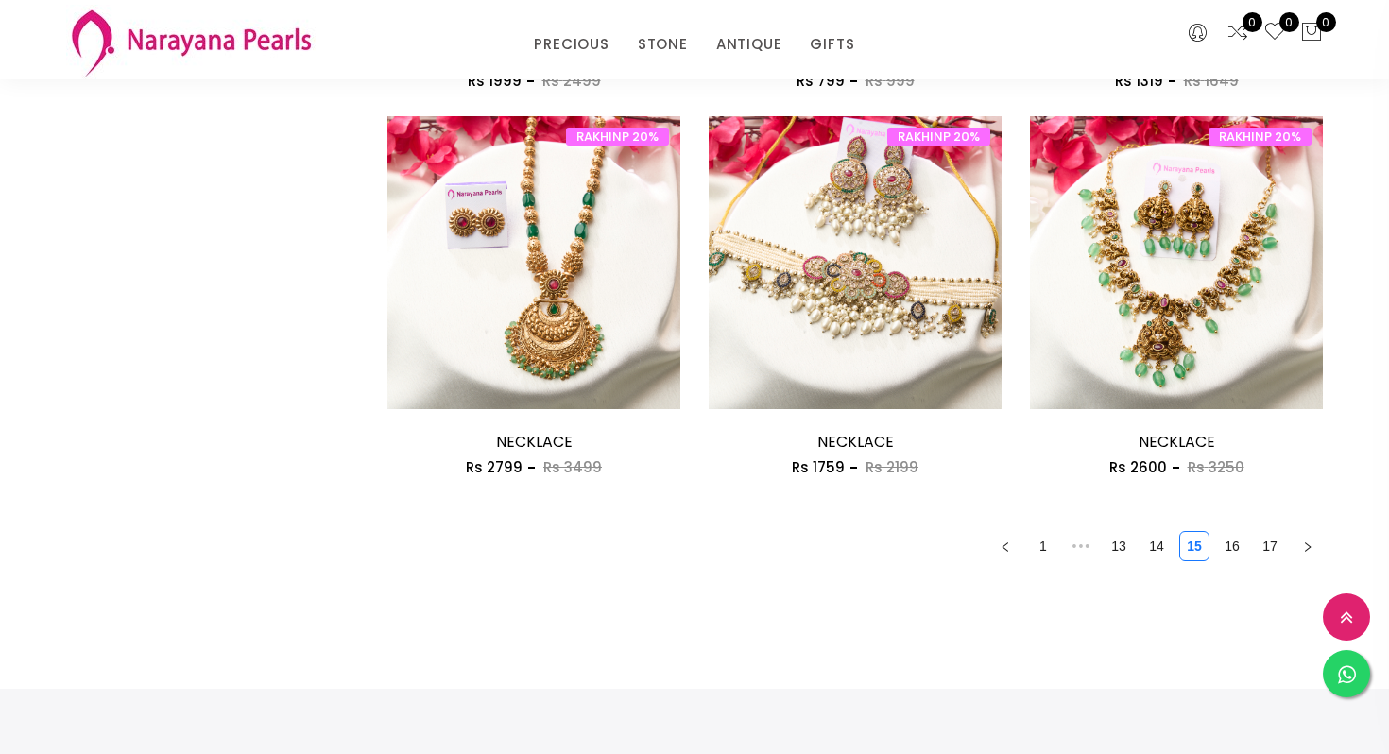
scroll to position [2499, 0]
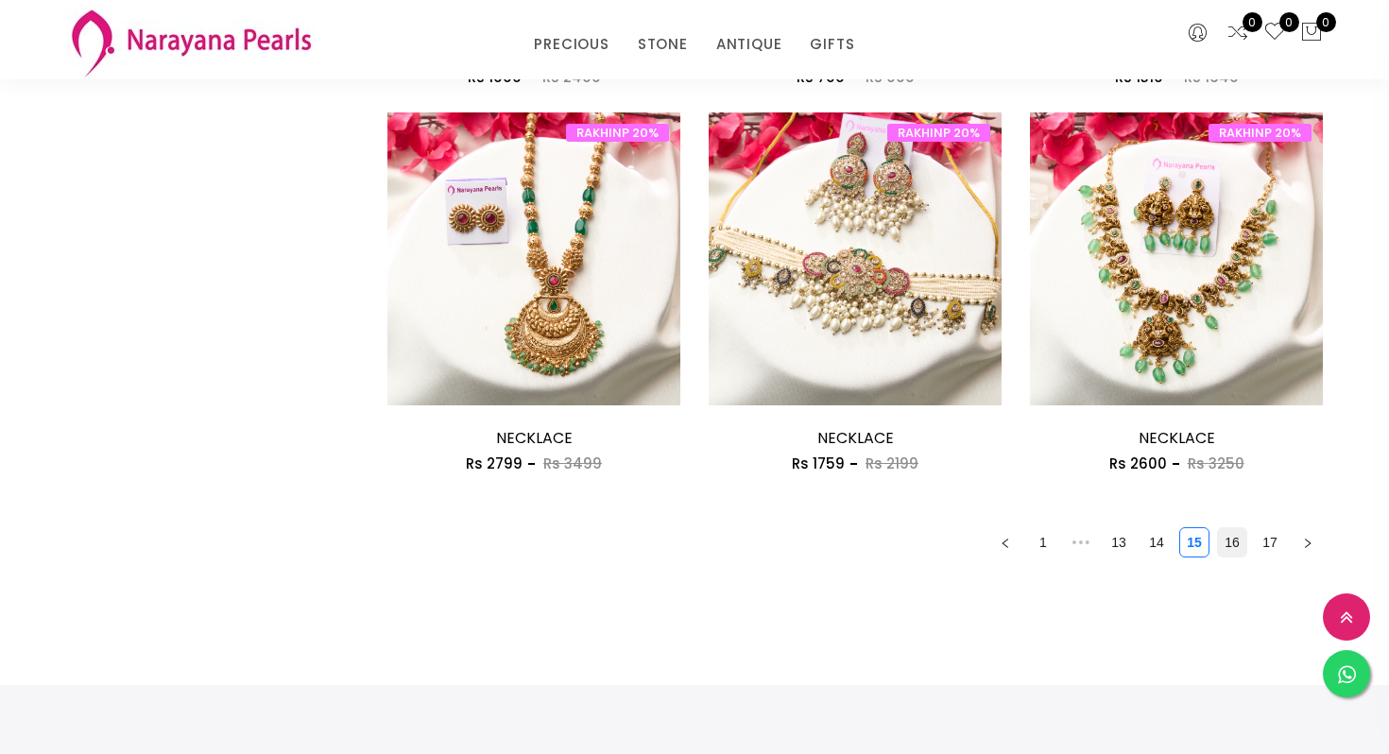
click at [1222, 554] on link "16" at bounding box center [1232, 542] width 28 height 28
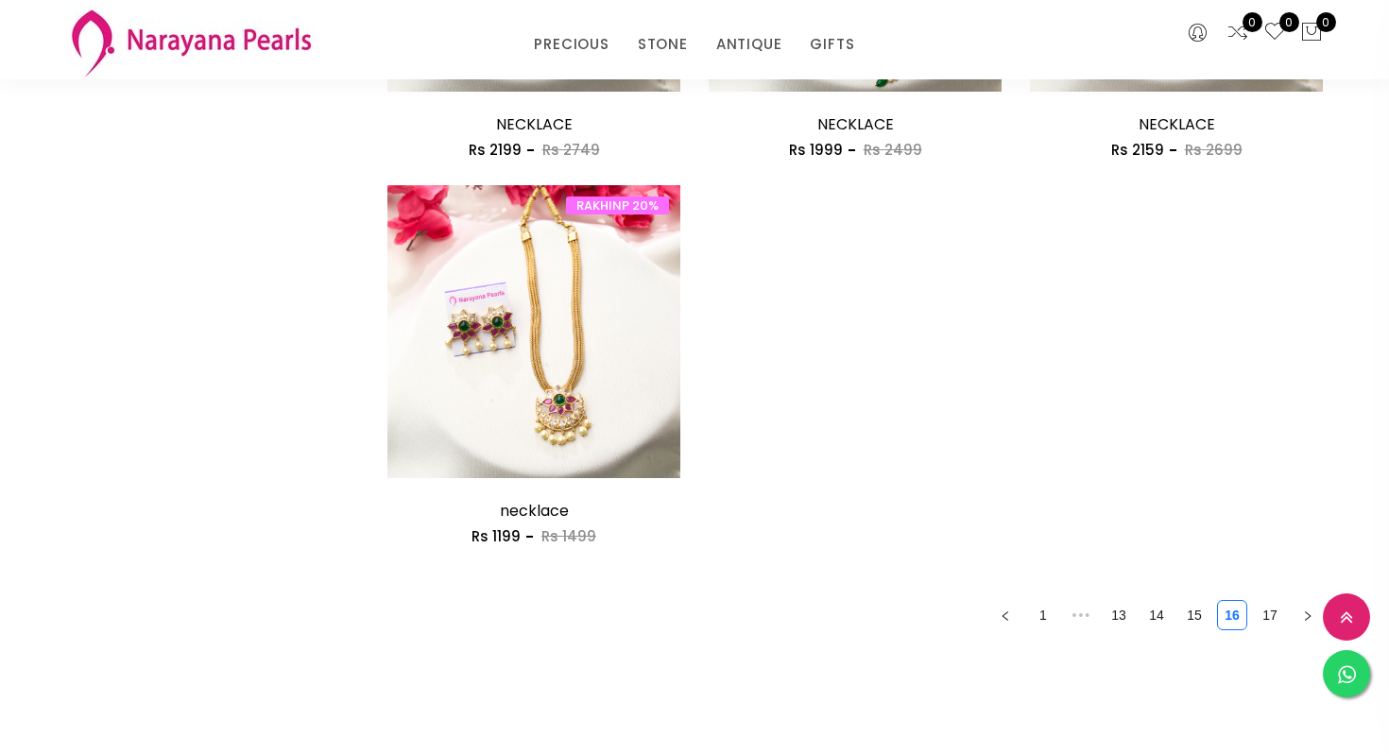
scroll to position [1448, 0]
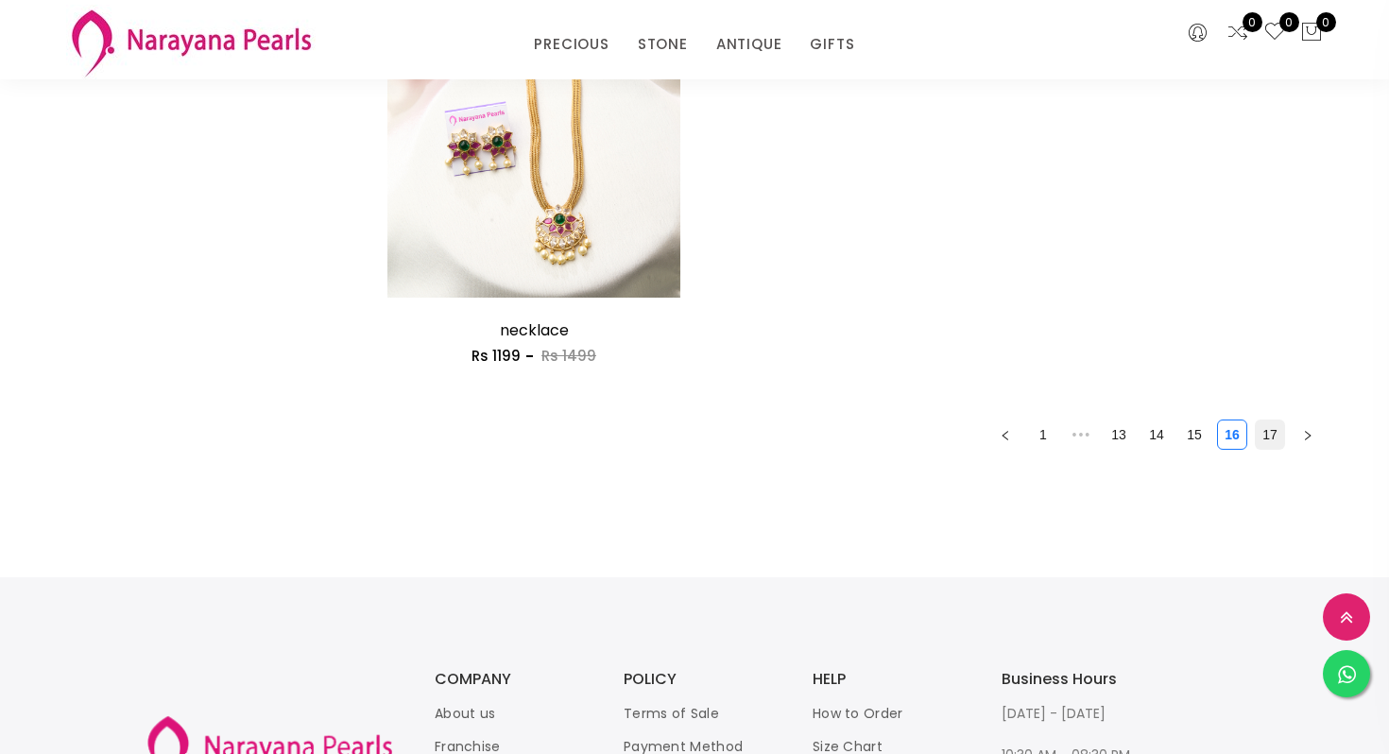
click at [1278, 437] on link "17" at bounding box center [1270, 435] width 28 height 28
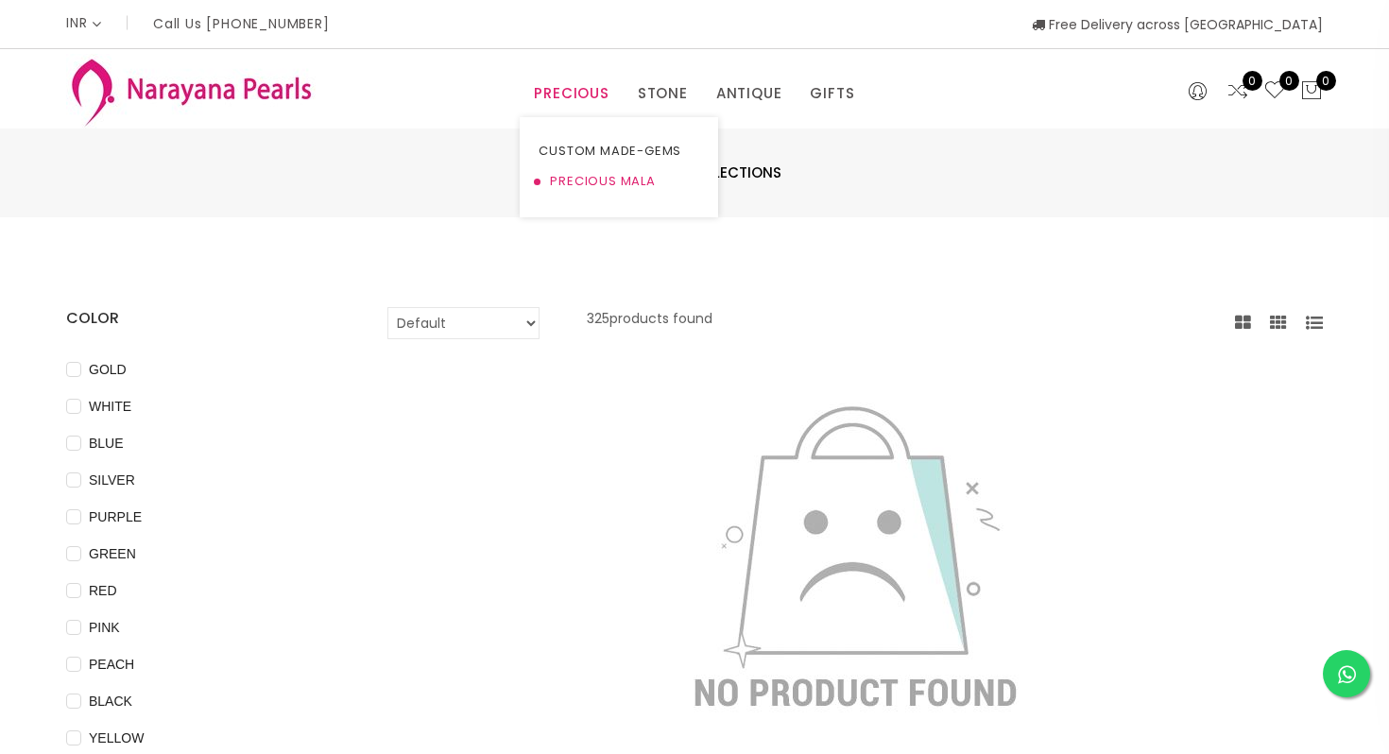
click at [614, 171] on link "PRECIOUS MALA" at bounding box center [619, 181] width 161 height 30
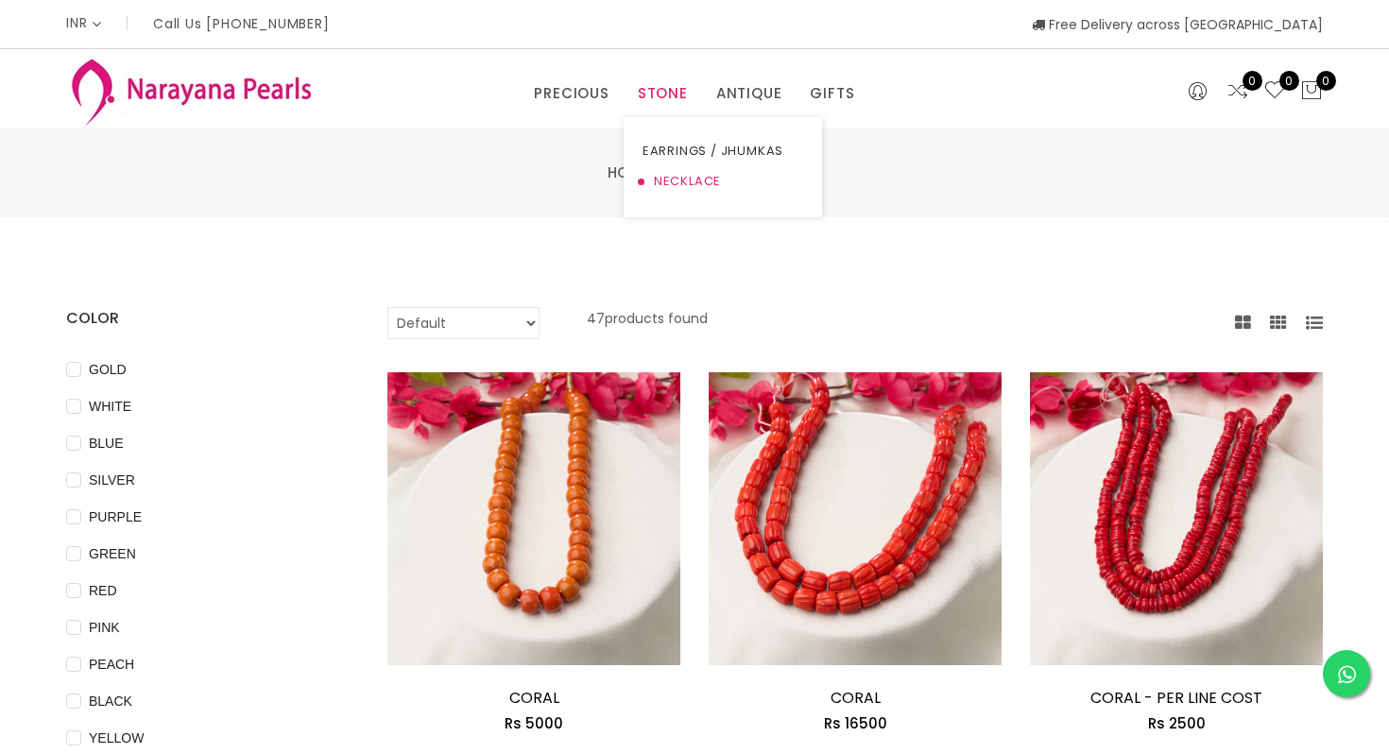
click at [662, 180] on link "NECKLACE" at bounding box center [723, 181] width 161 height 30
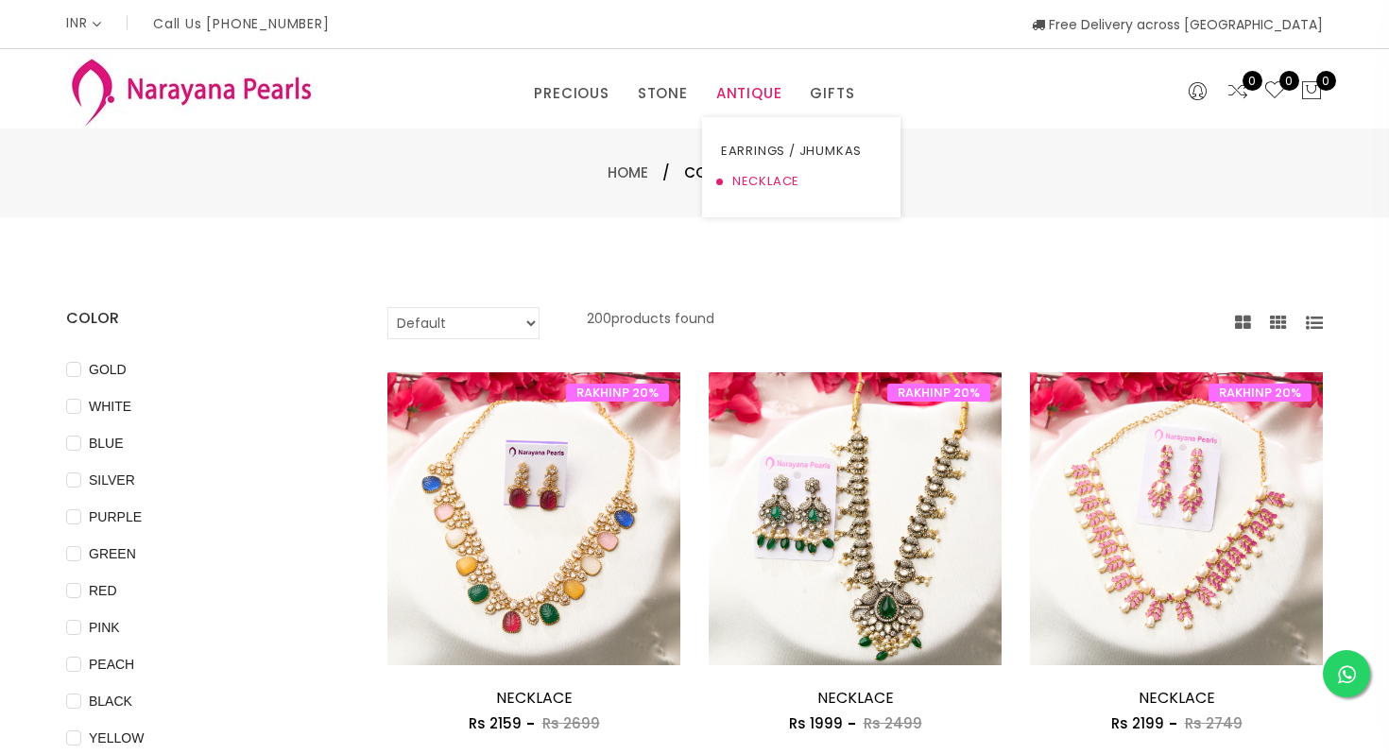
click at [765, 189] on link "NECKLACE" at bounding box center [801, 181] width 161 height 30
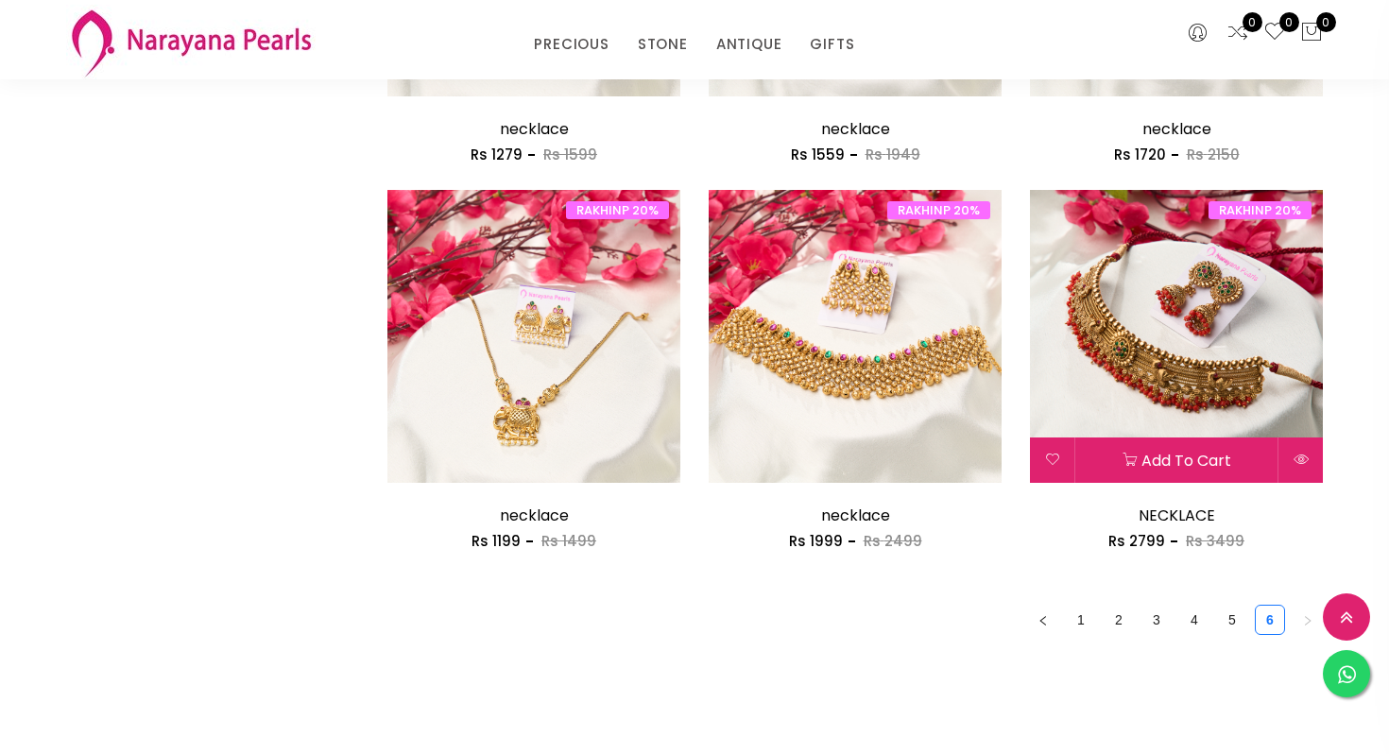
scroll to position [2451, 0]
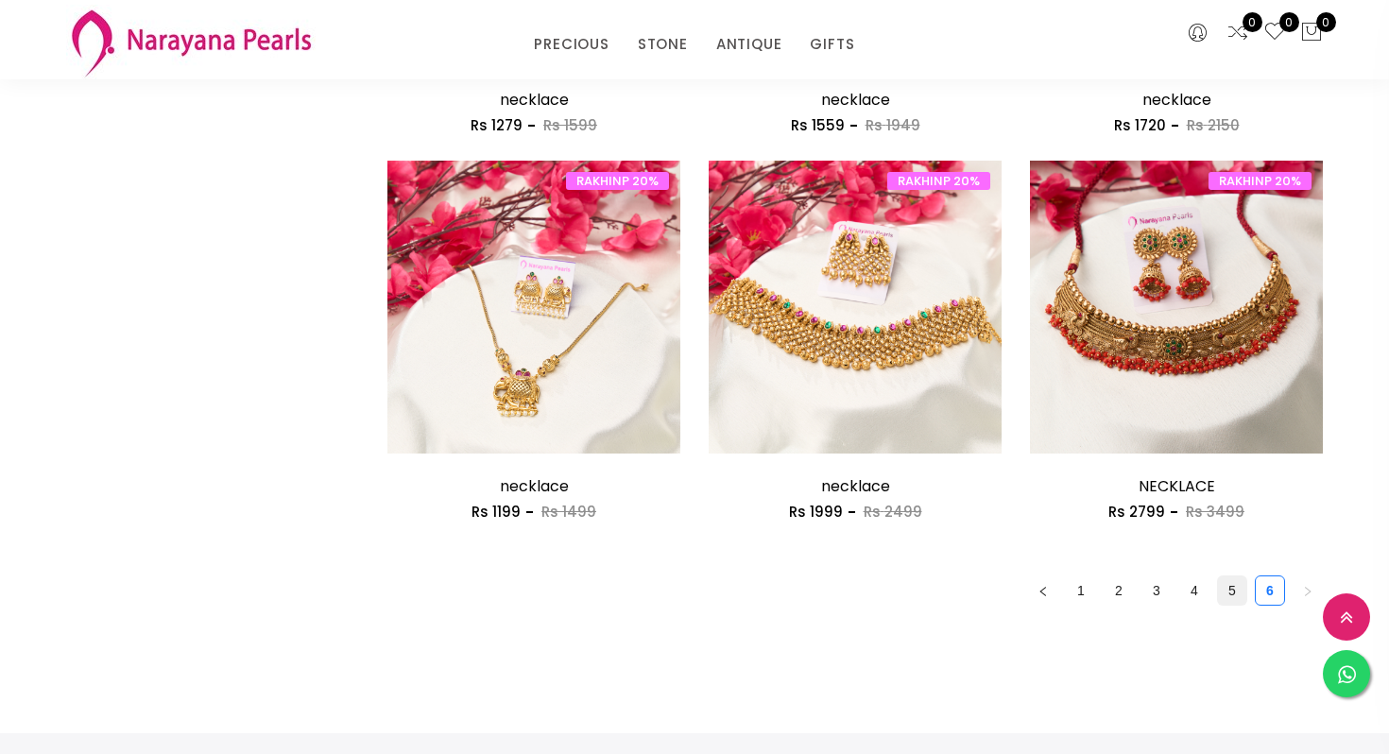
click at [1242, 603] on link "5" at bounding box center [1232, 590] width 28 height 28
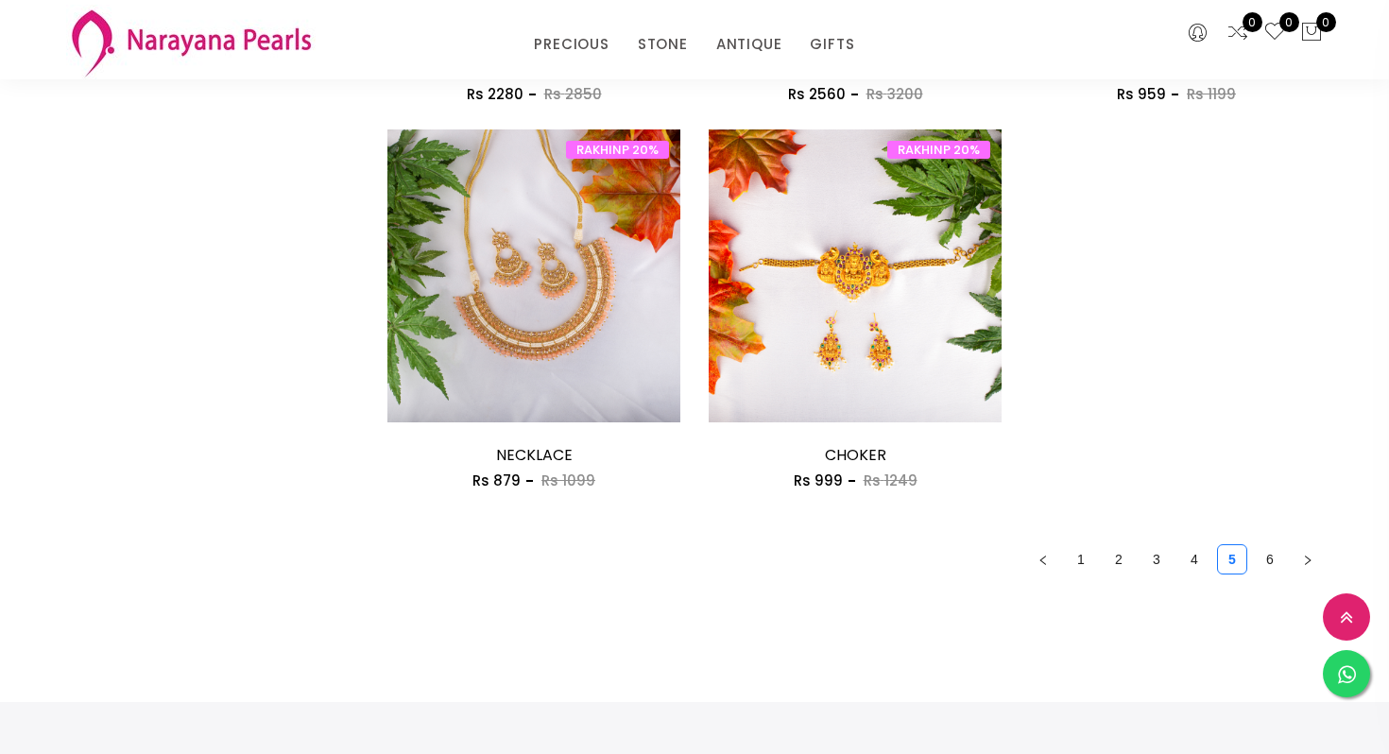
scroll to position [2483, 0]
click at [1193, 551] on link "4" at bounding box center [1194, 558] width 28 height 28
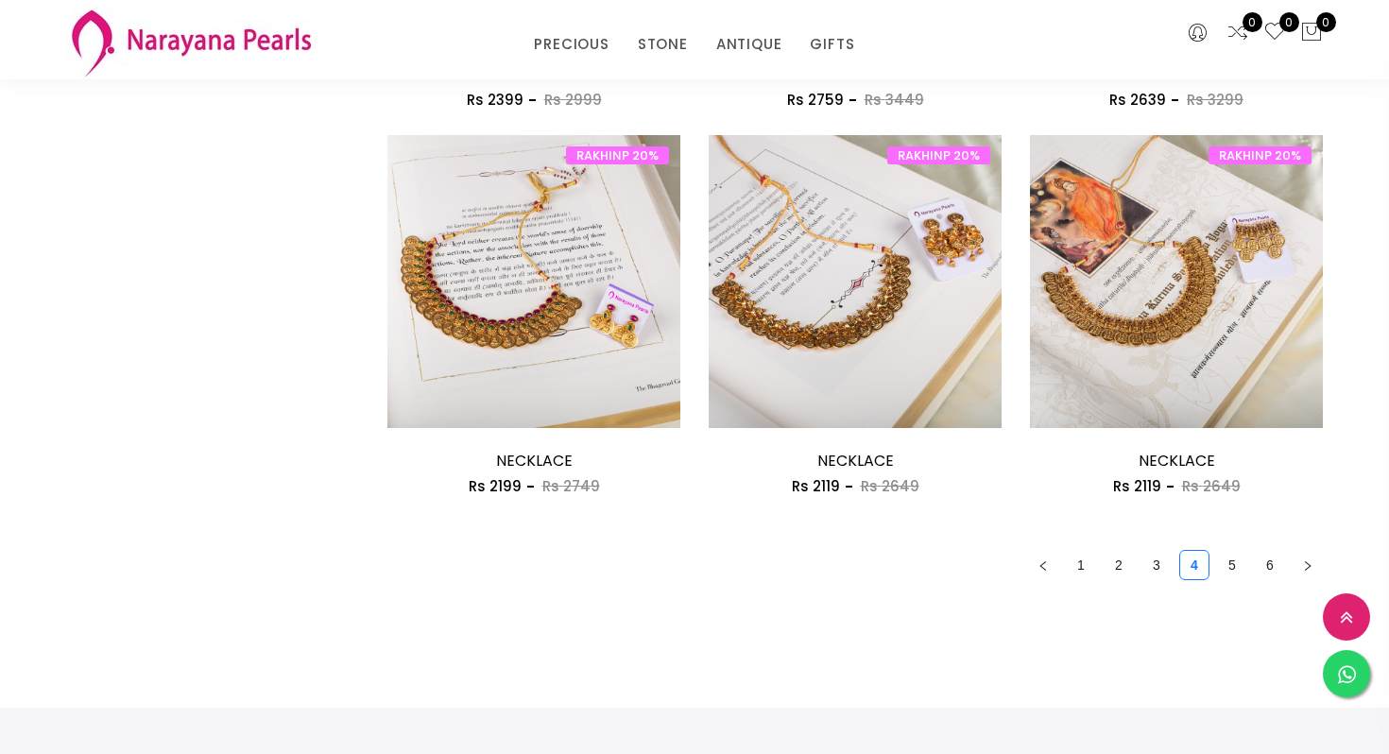
scroll to position [2479, 0]
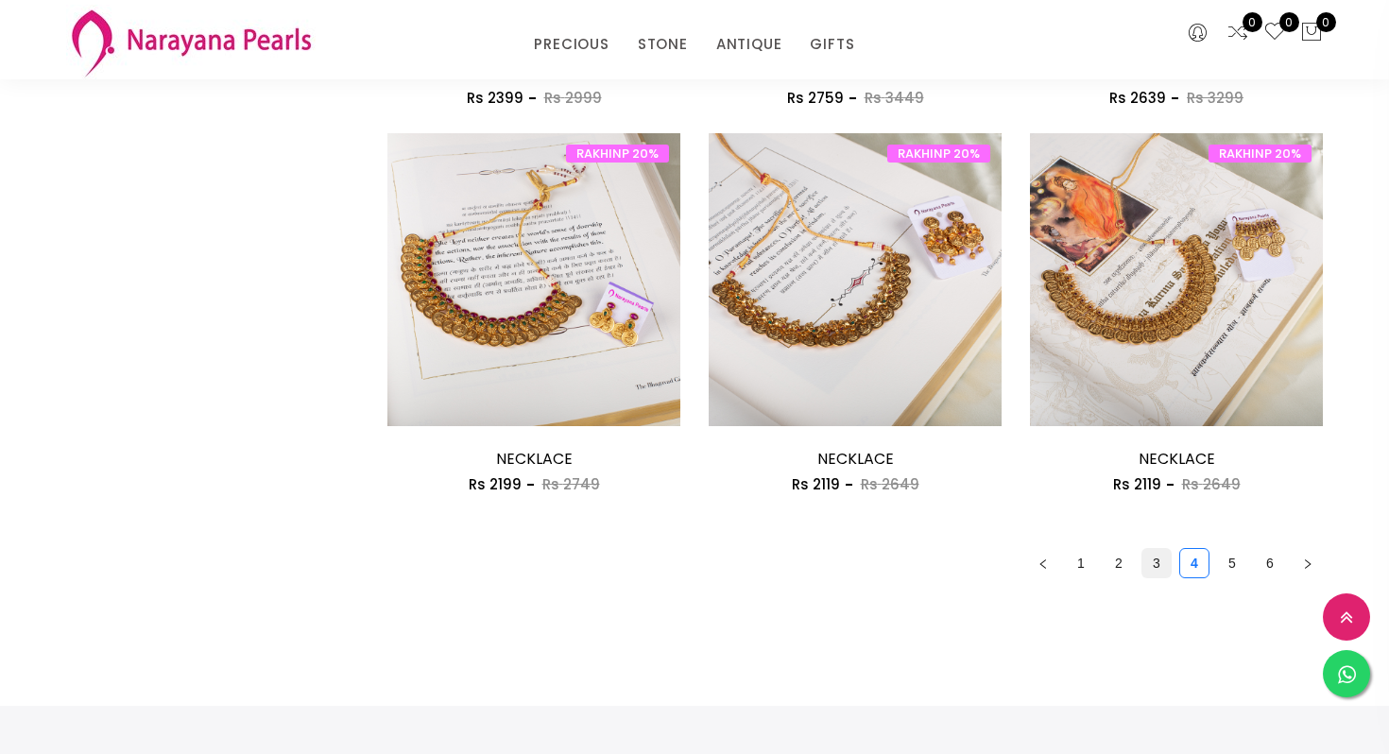
click at [1158, 562] on link "3" at bounding box center [1156, 563] width 28 height 28
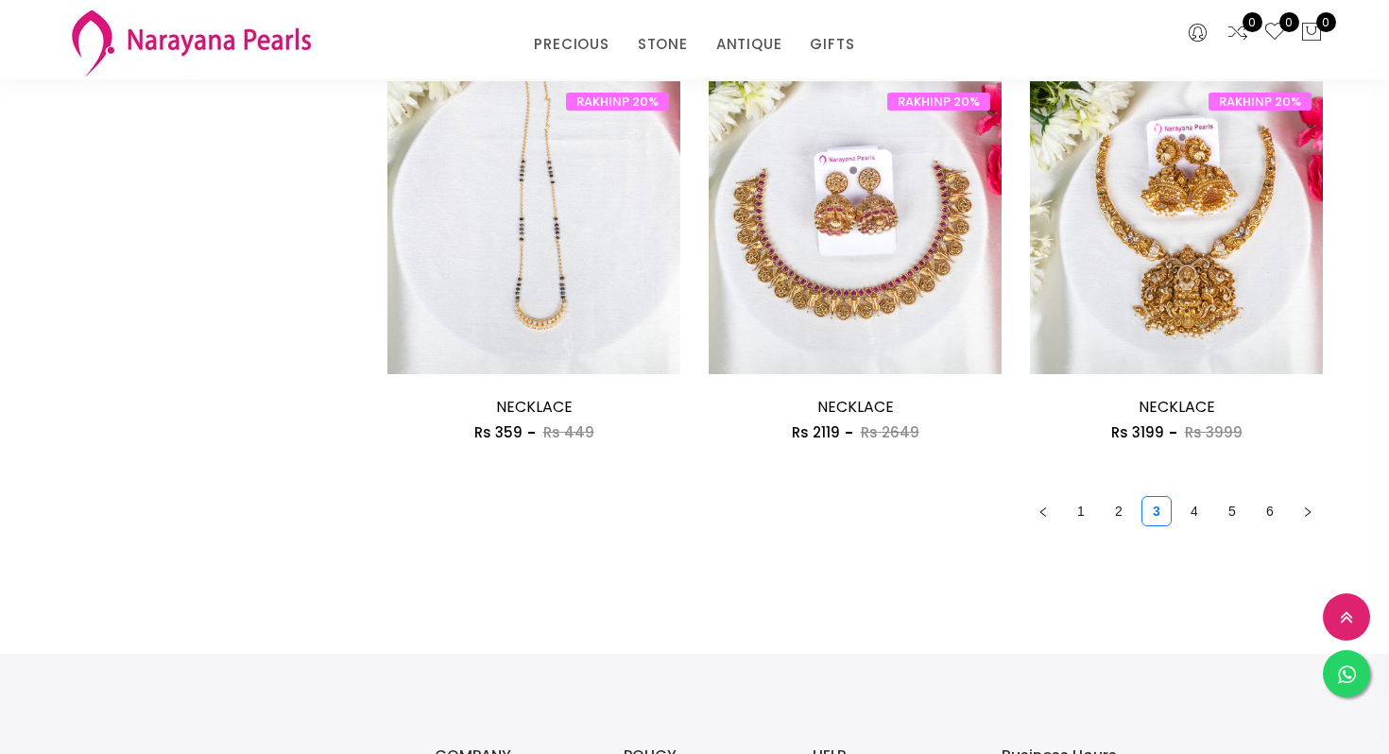
scroll to position [2533, 0]
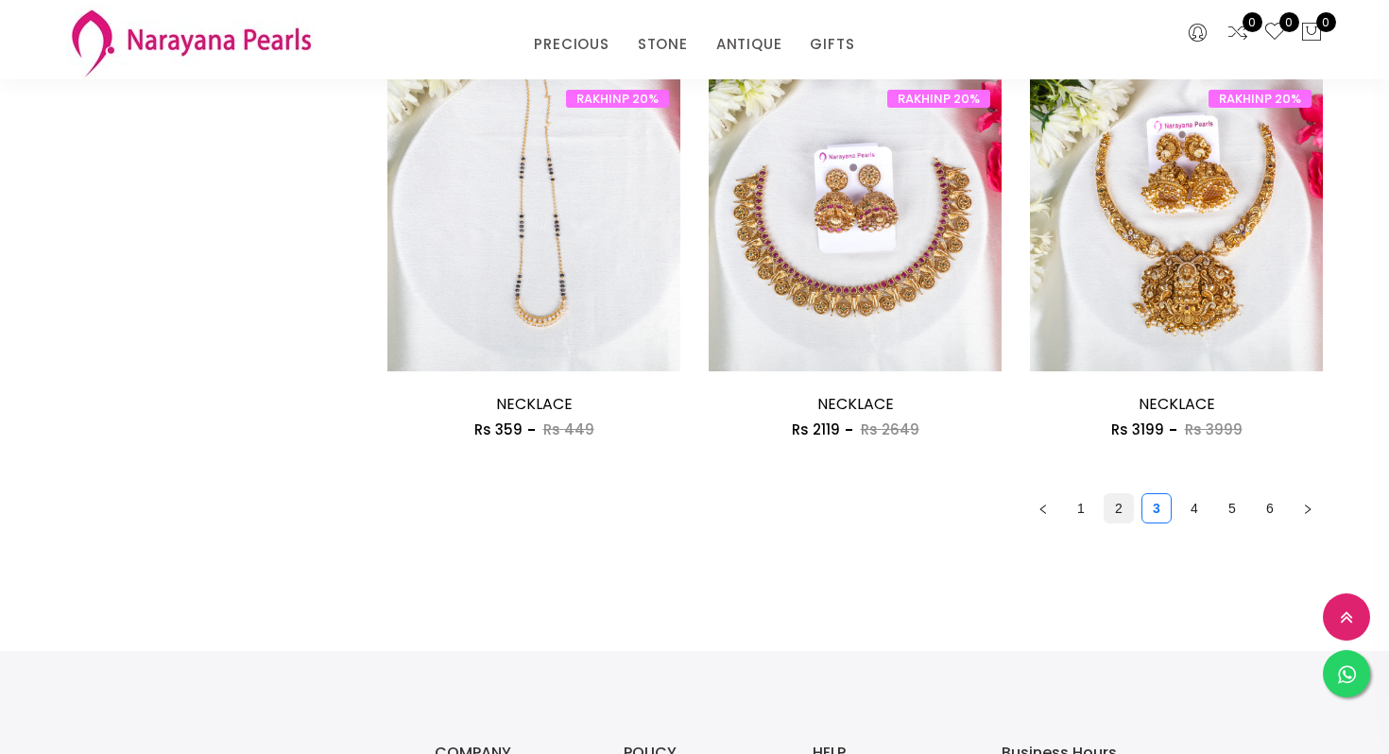
click at [1122, 513] on link "2" at bounding box center [1119, 508] width 28 height 28
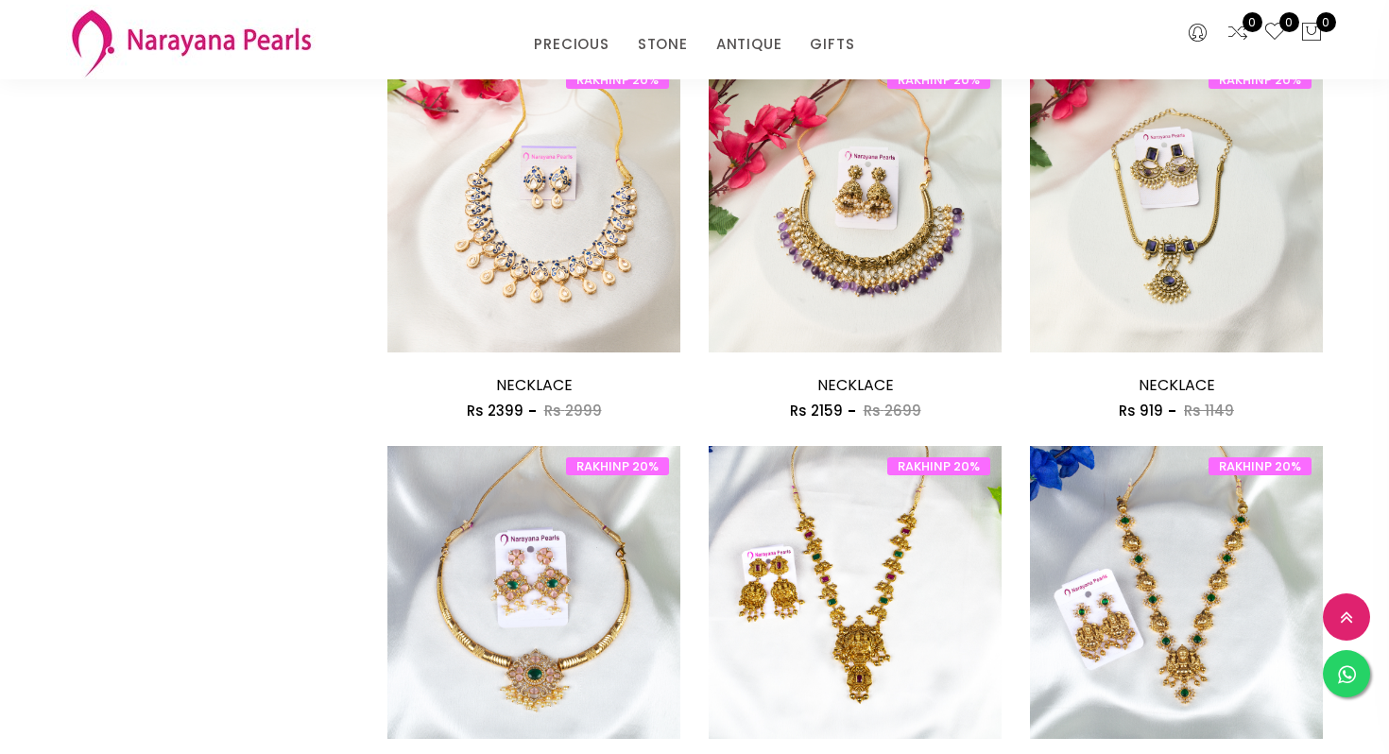
scroll to position [1756, 0]
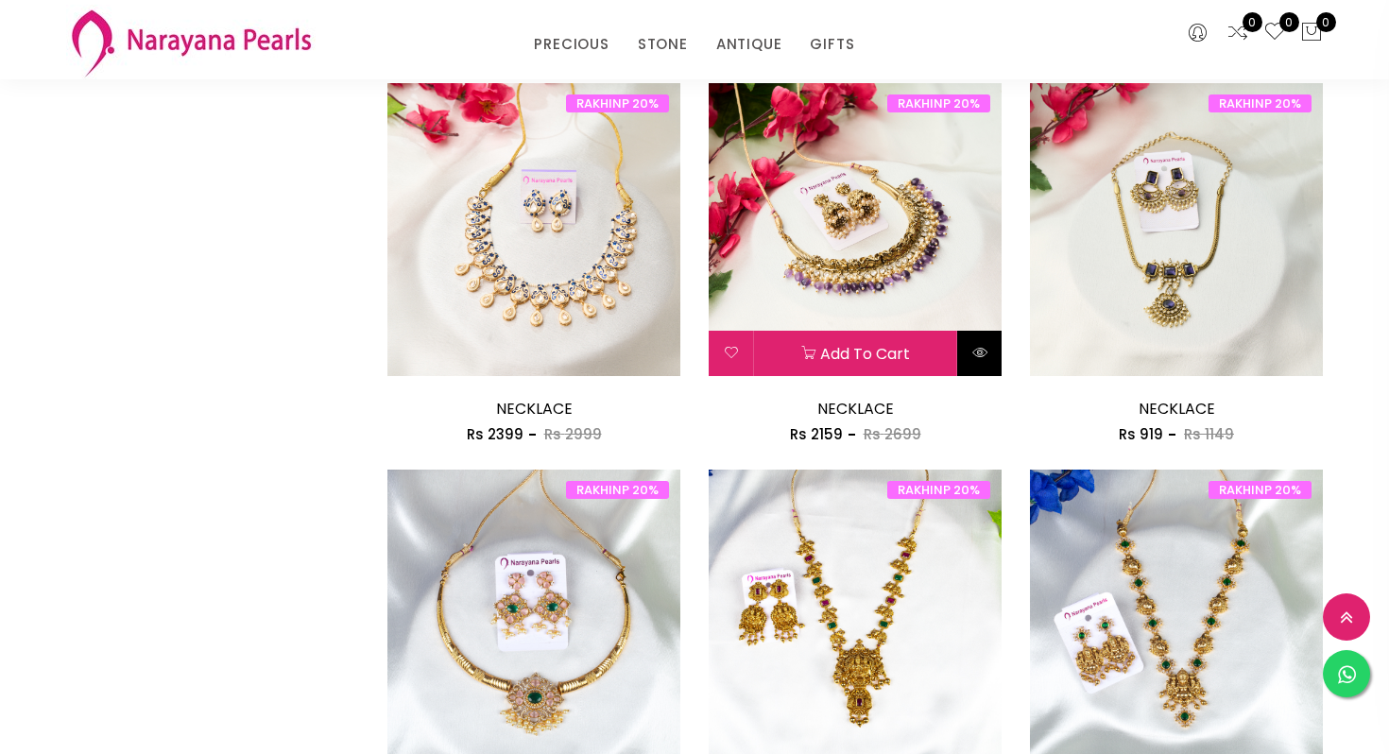
click at [970, 364] on button at bounding box center [979, 353] width 44 height 45
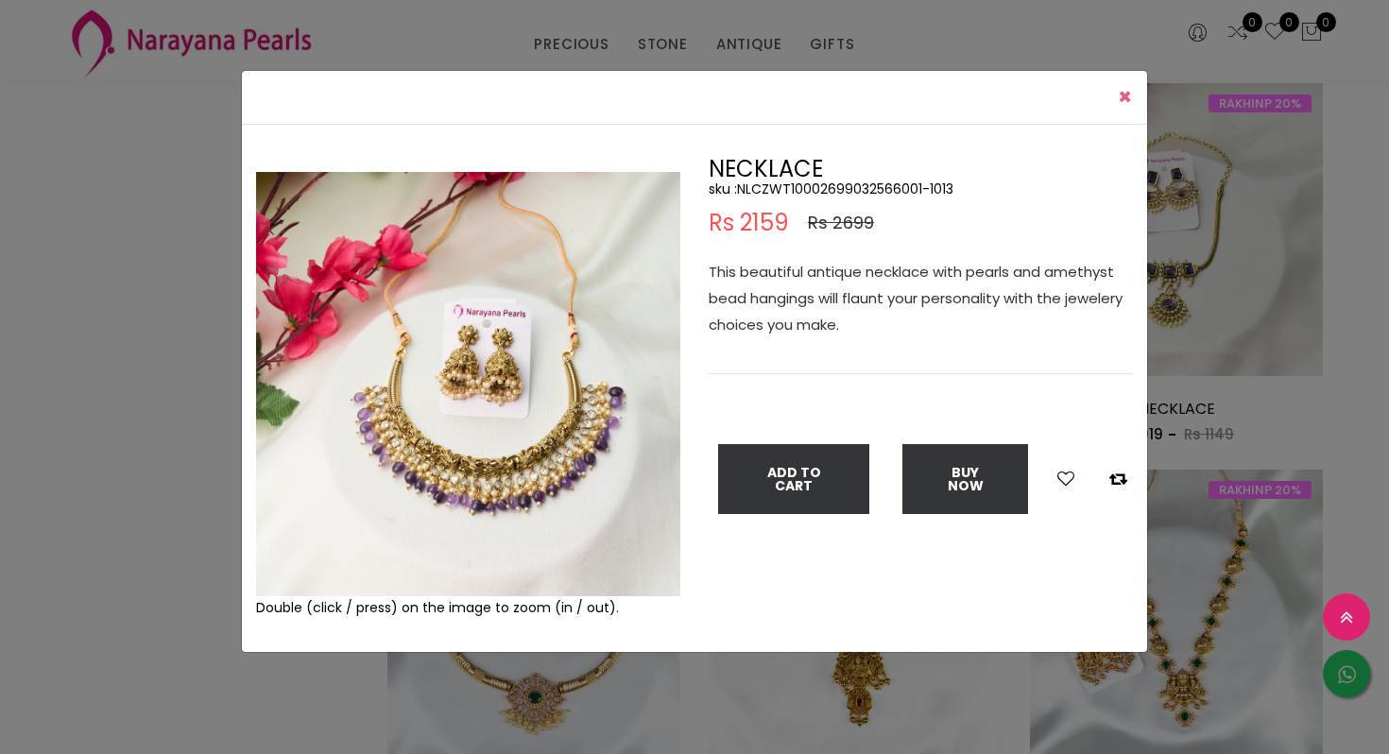
click at [1119, 88] on span "×" at bounding box center [1125, 96] width 14 height 31
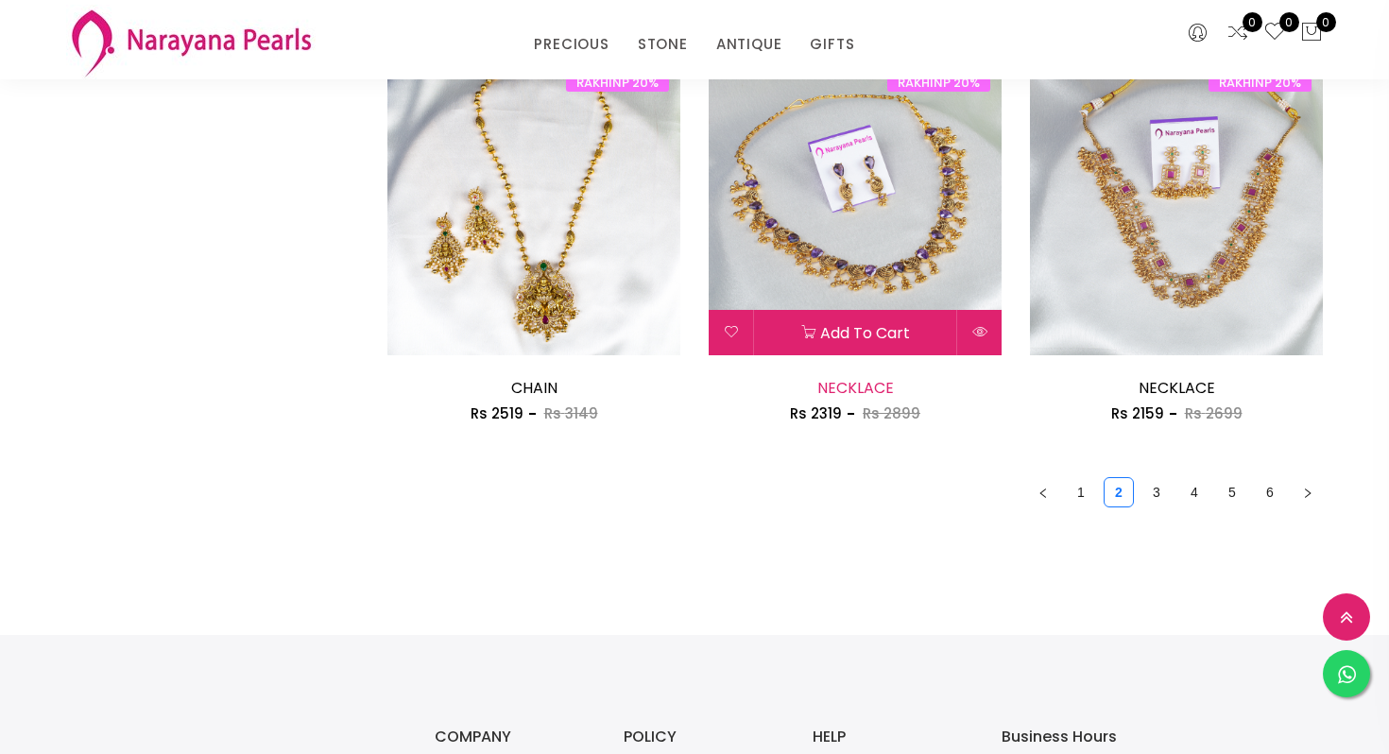
scroll to position [2587, 0]
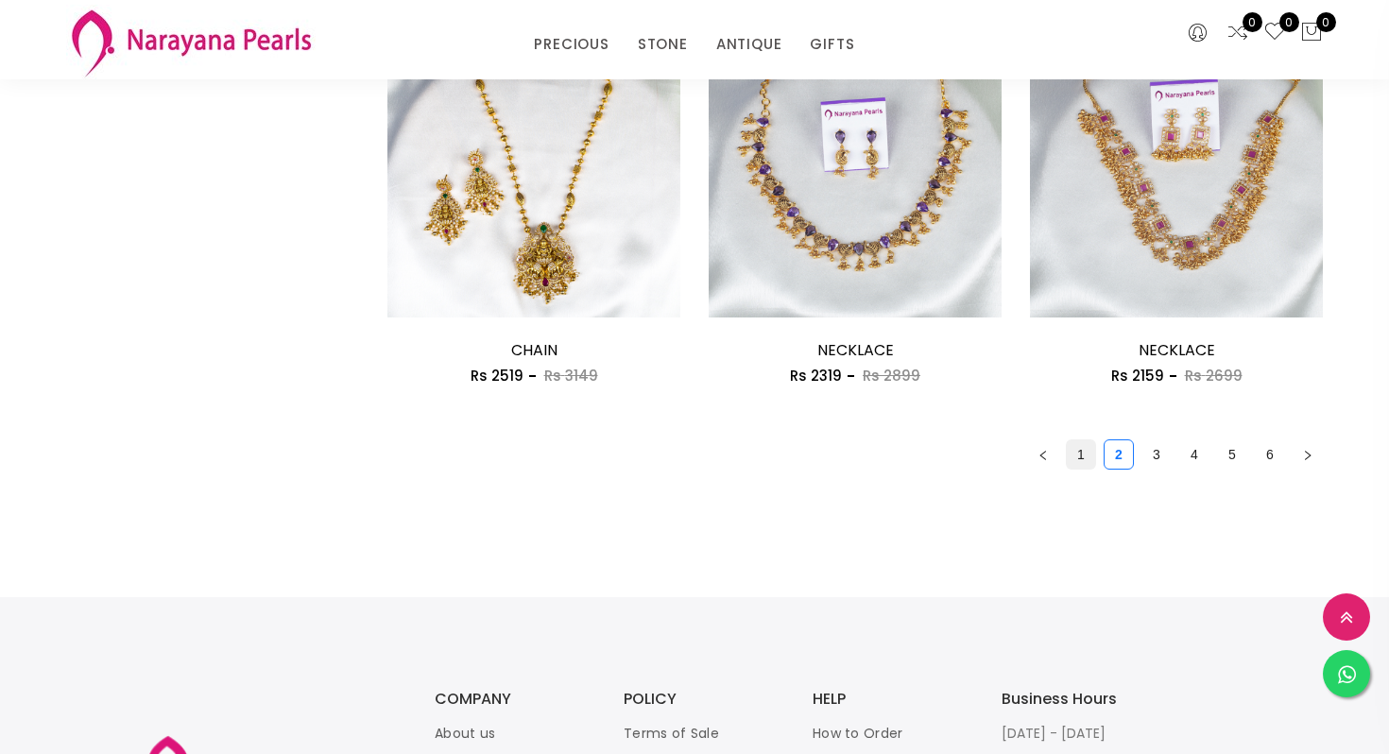
click at [1075, 466] on link "1" at bounding box center [1081, 454] width 28 height 28
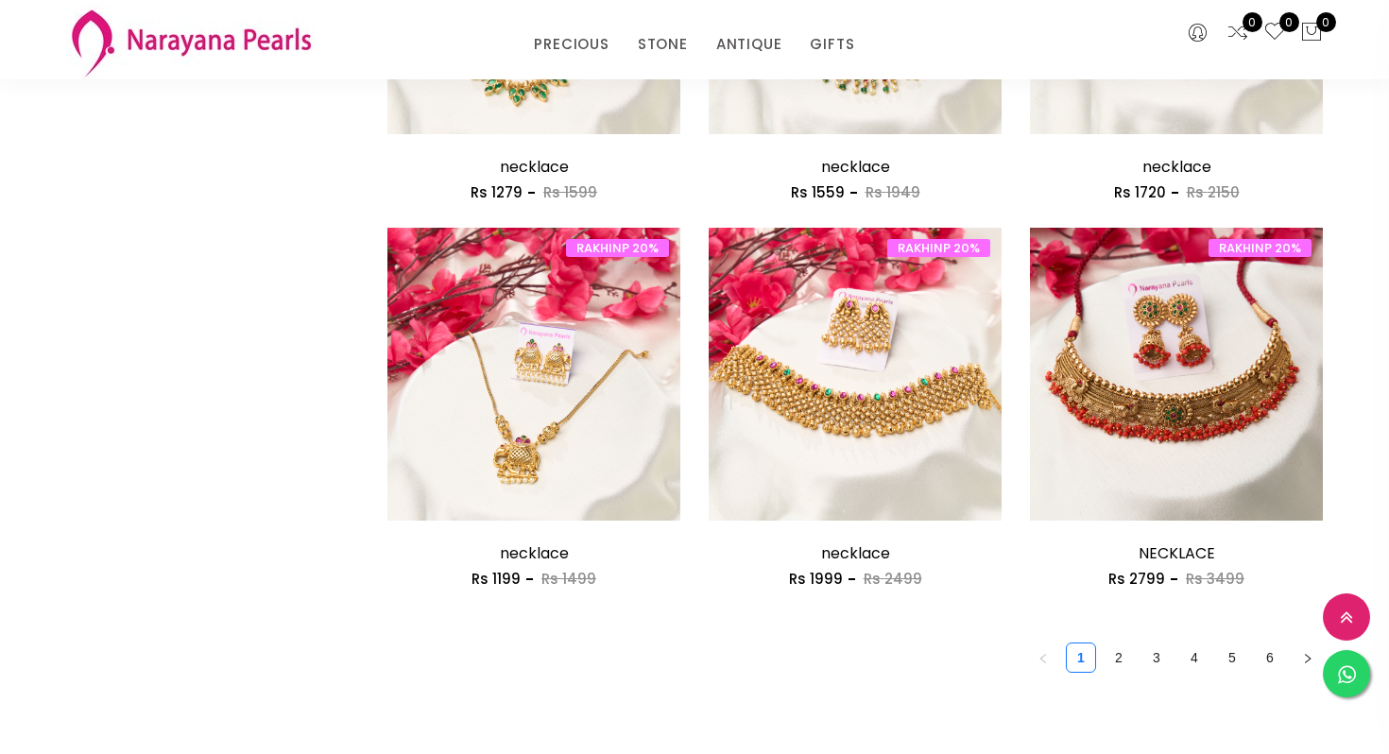
scroll to position [2391, 0]
